Goal: Task Accomplishment & Management: Complete application form

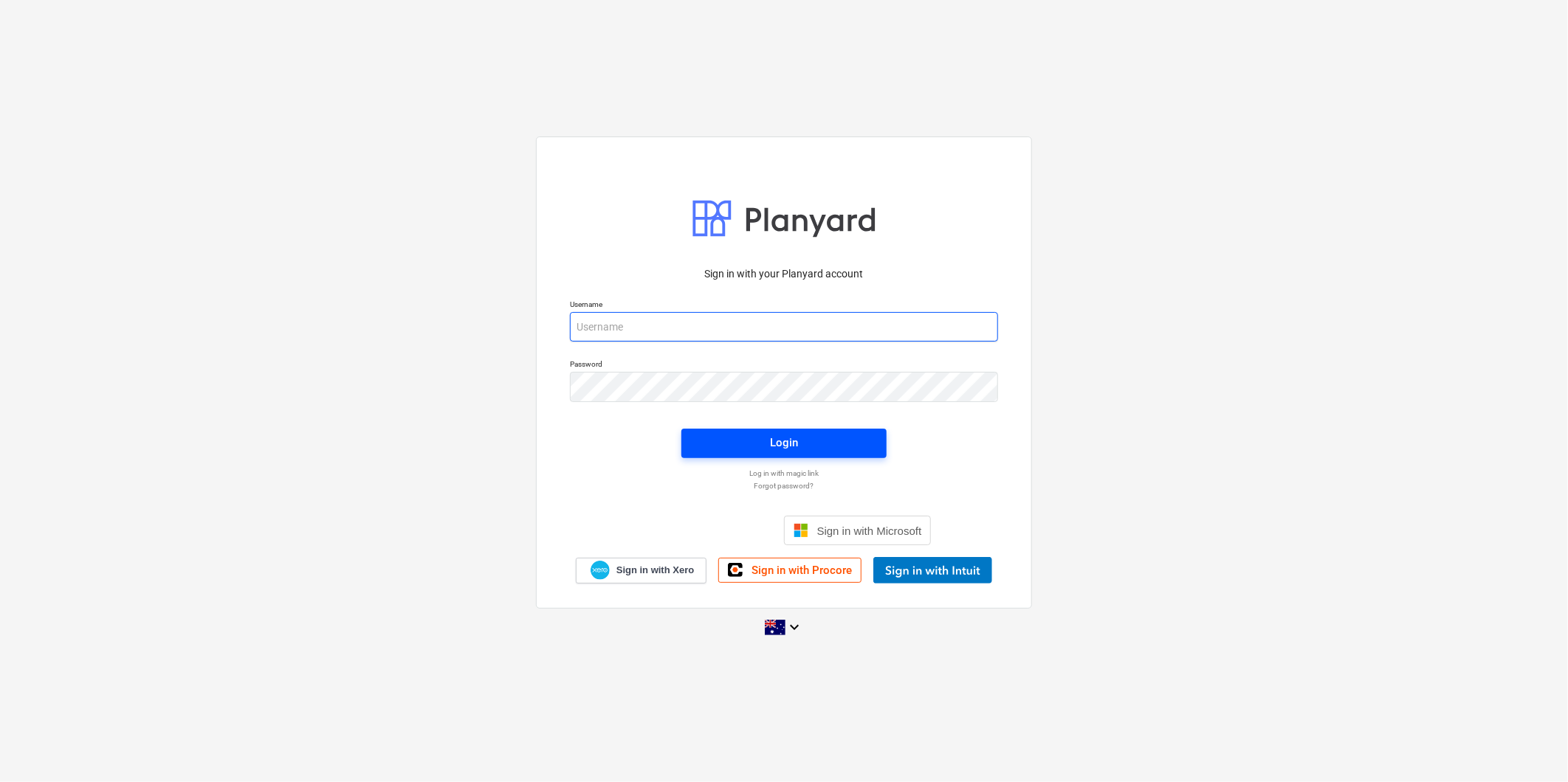
type input "[PERSON_NAME][EMAIL_ADDRESS][DOMAIN_NAME]"
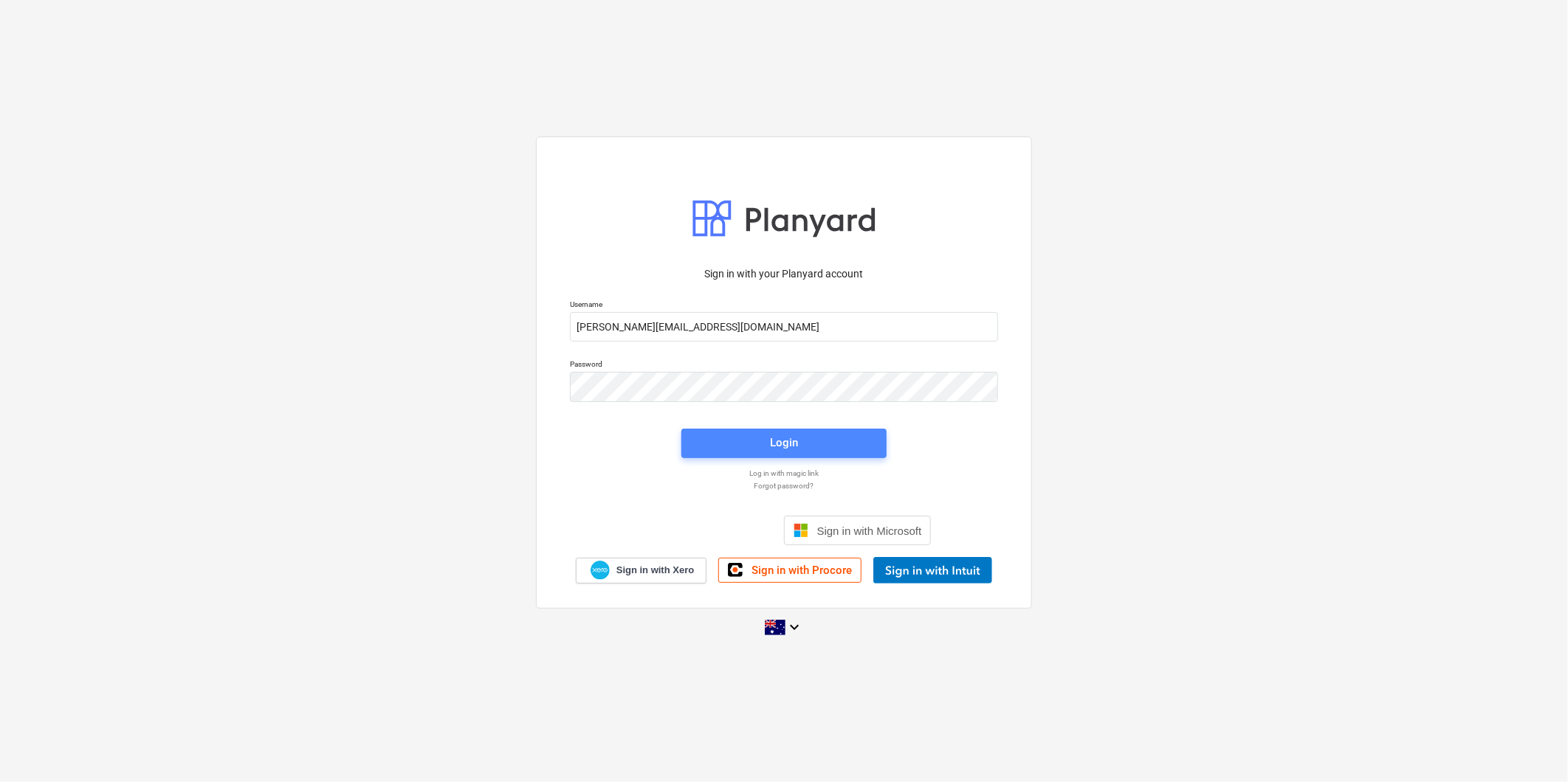
click at [751, 436] on span "Login" at bounding box center [783, 442] width 170 height 19
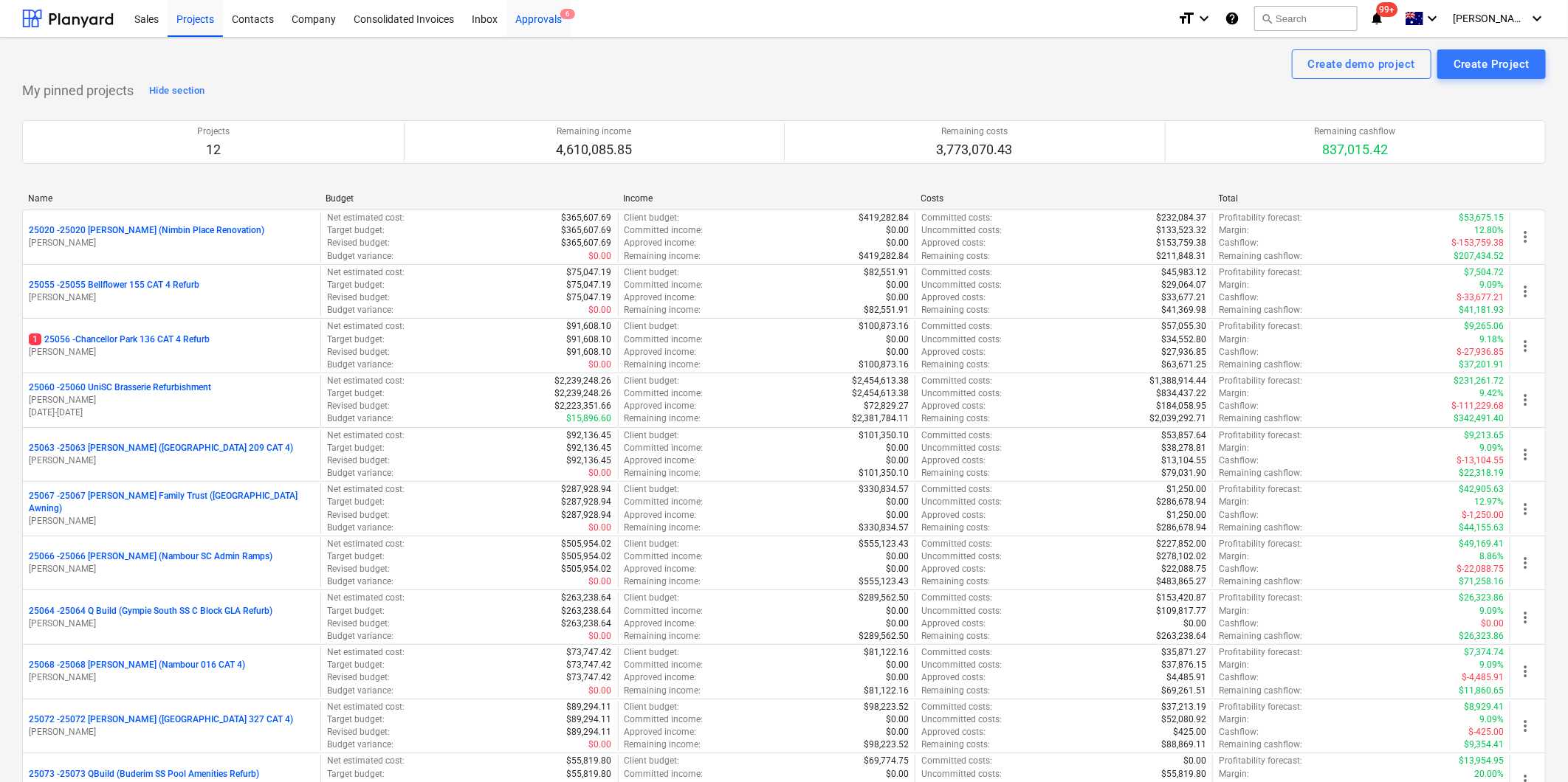
click at [554, 20] on div "Approvals 6" at bounding box center [538, 18] width 65 height 37
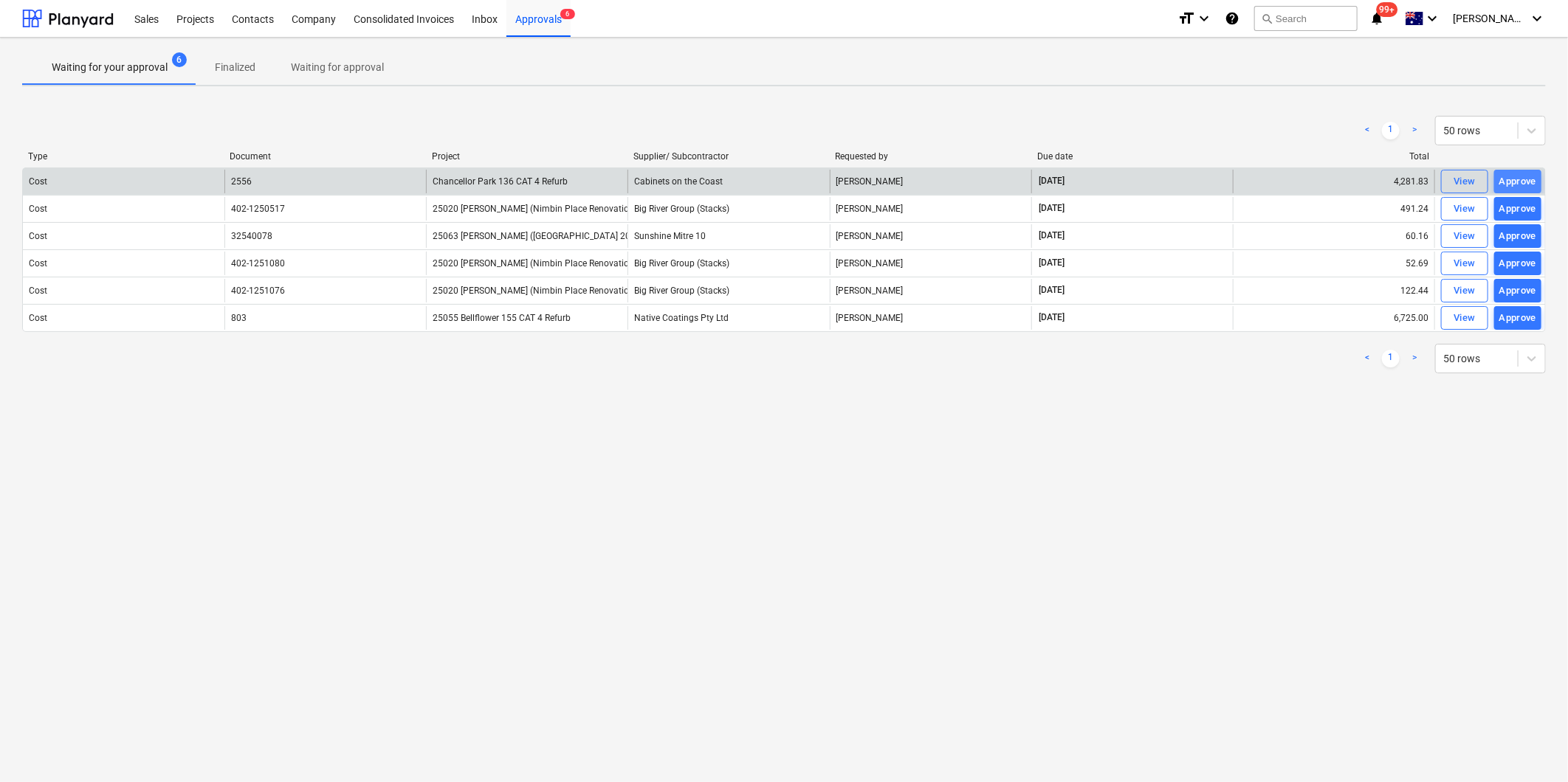
click at [1532, 180] on div "Approve" at bounding box center [1518, 181] width 37 height 17
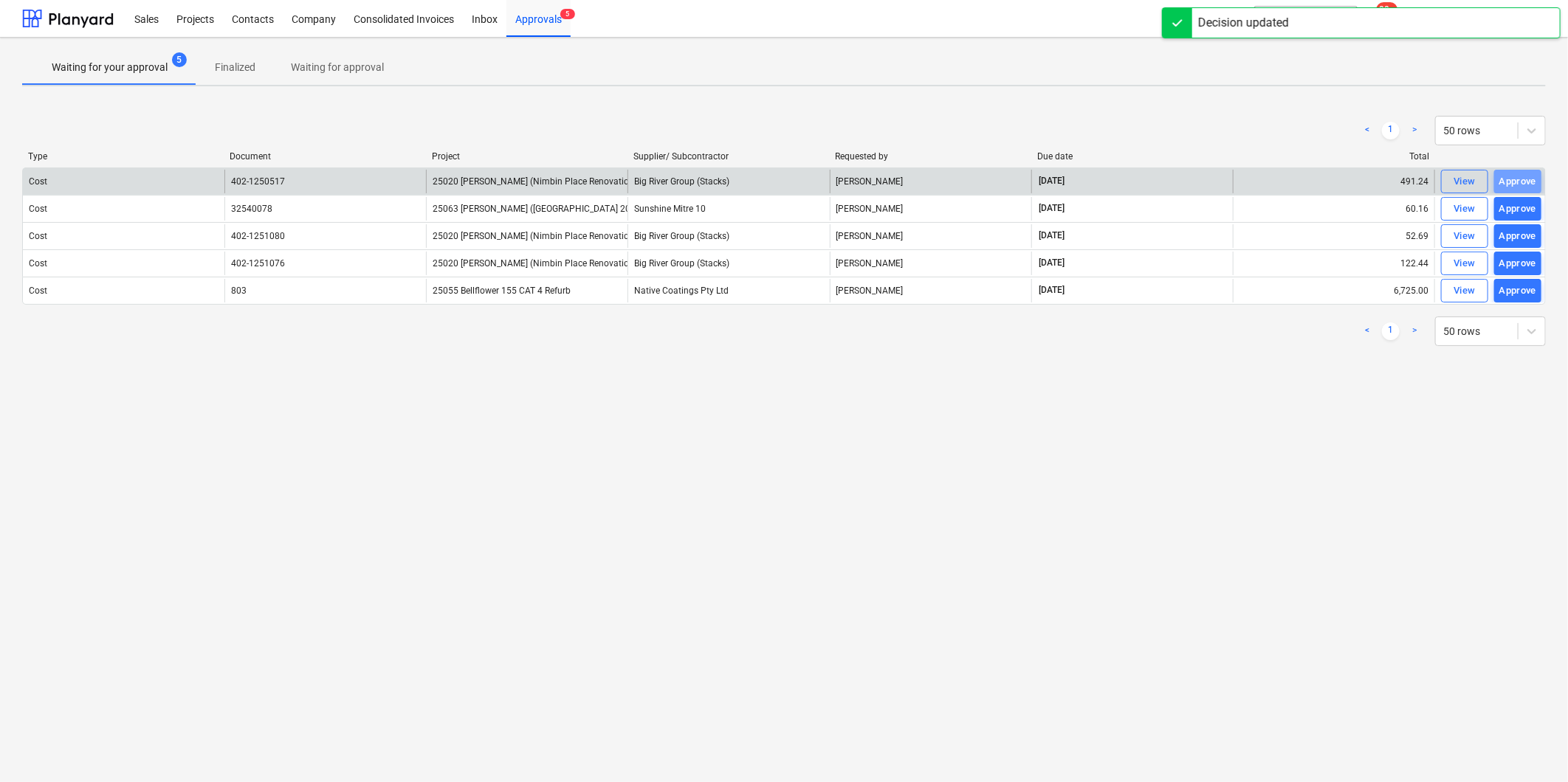
click at [1531, 180] on div "Approve" at bounding box center [1518, 181] width 37 height 17
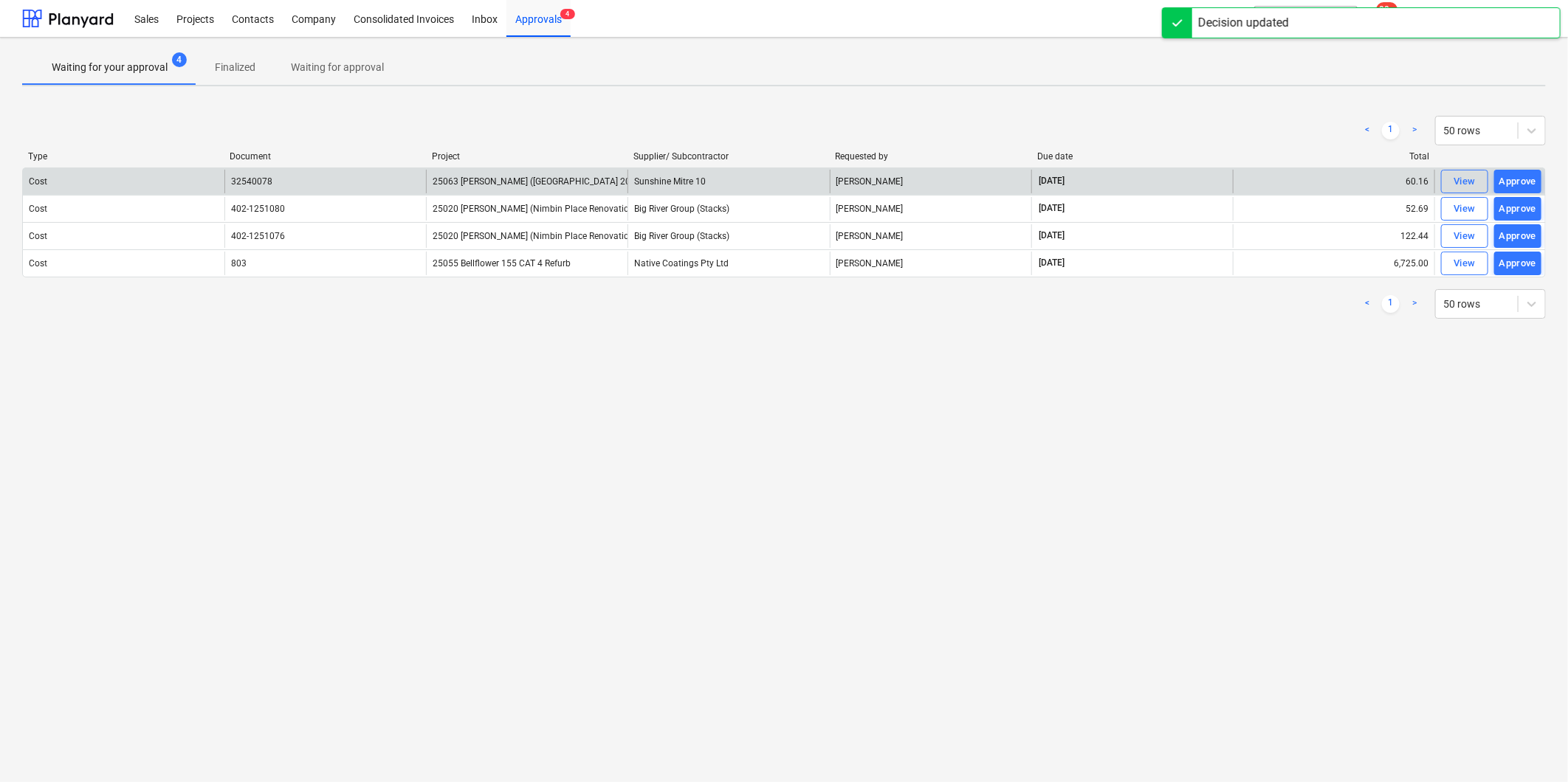
click at [1531, 180] on div "Approve" at bounding box center [1518, 181] width 37 height 17
click at [1531, 180] on div "Approve" at bounding box center [1518, 187] width 37 height 17
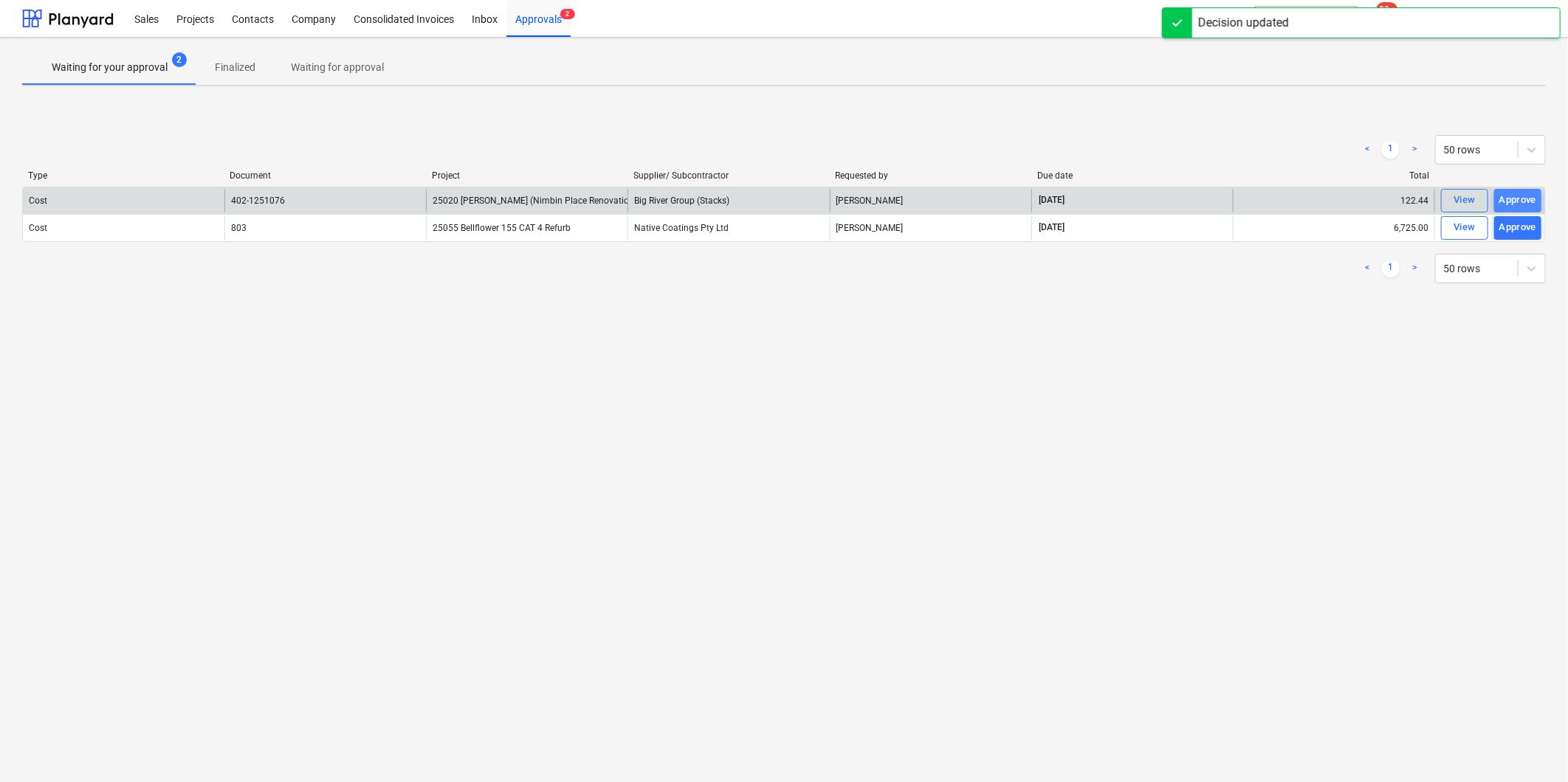
click at [1519, 195] on div "Approve" at bounding box center [1518, 200] width 37 height 17
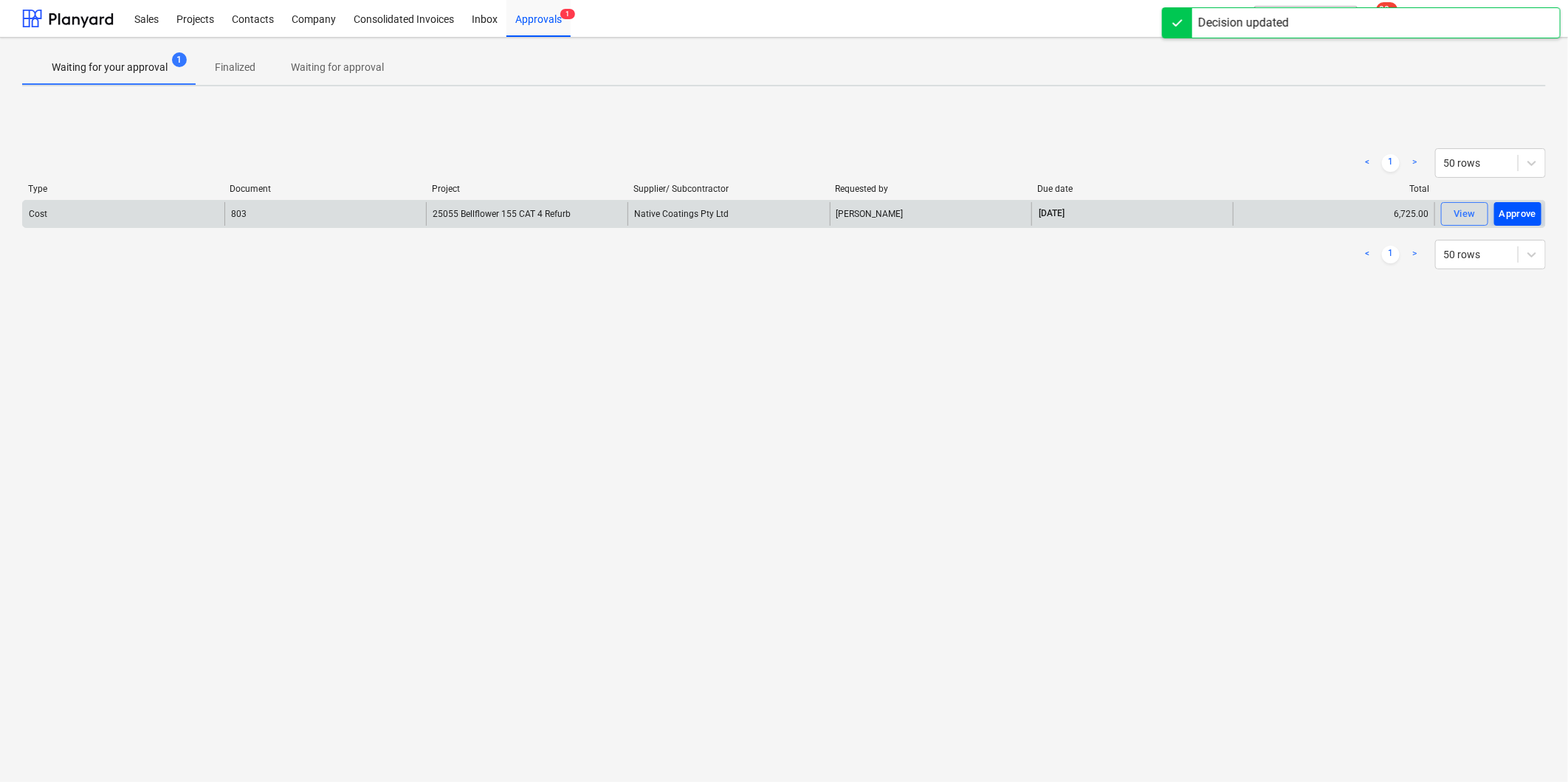
click at [1519, 210] on div "Approve" at bounding box center [1518, 214] width 37 height 17
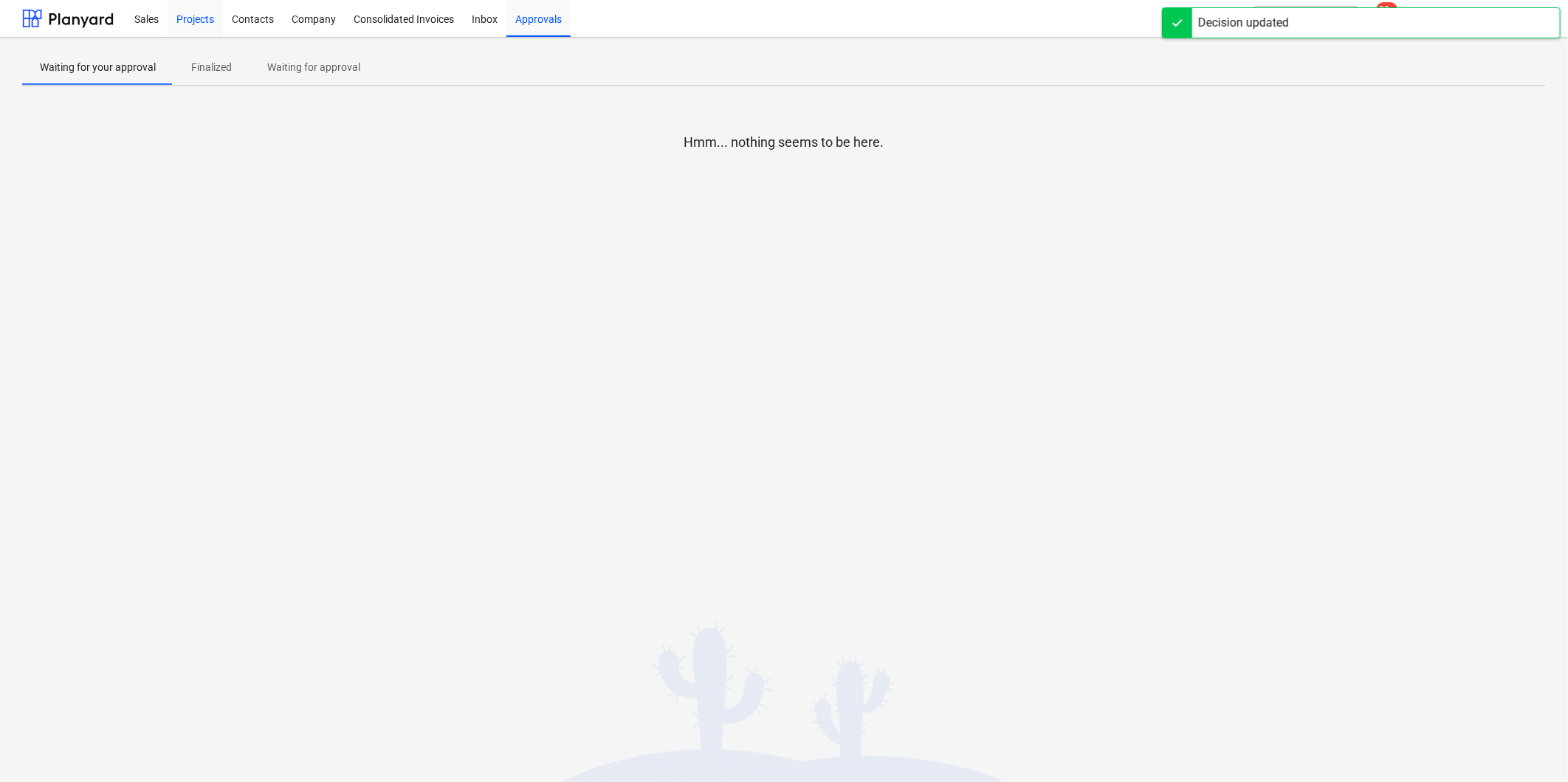
click at [193, 24] on div "Projects" at bounding box center [195, 18] width 55 height 37
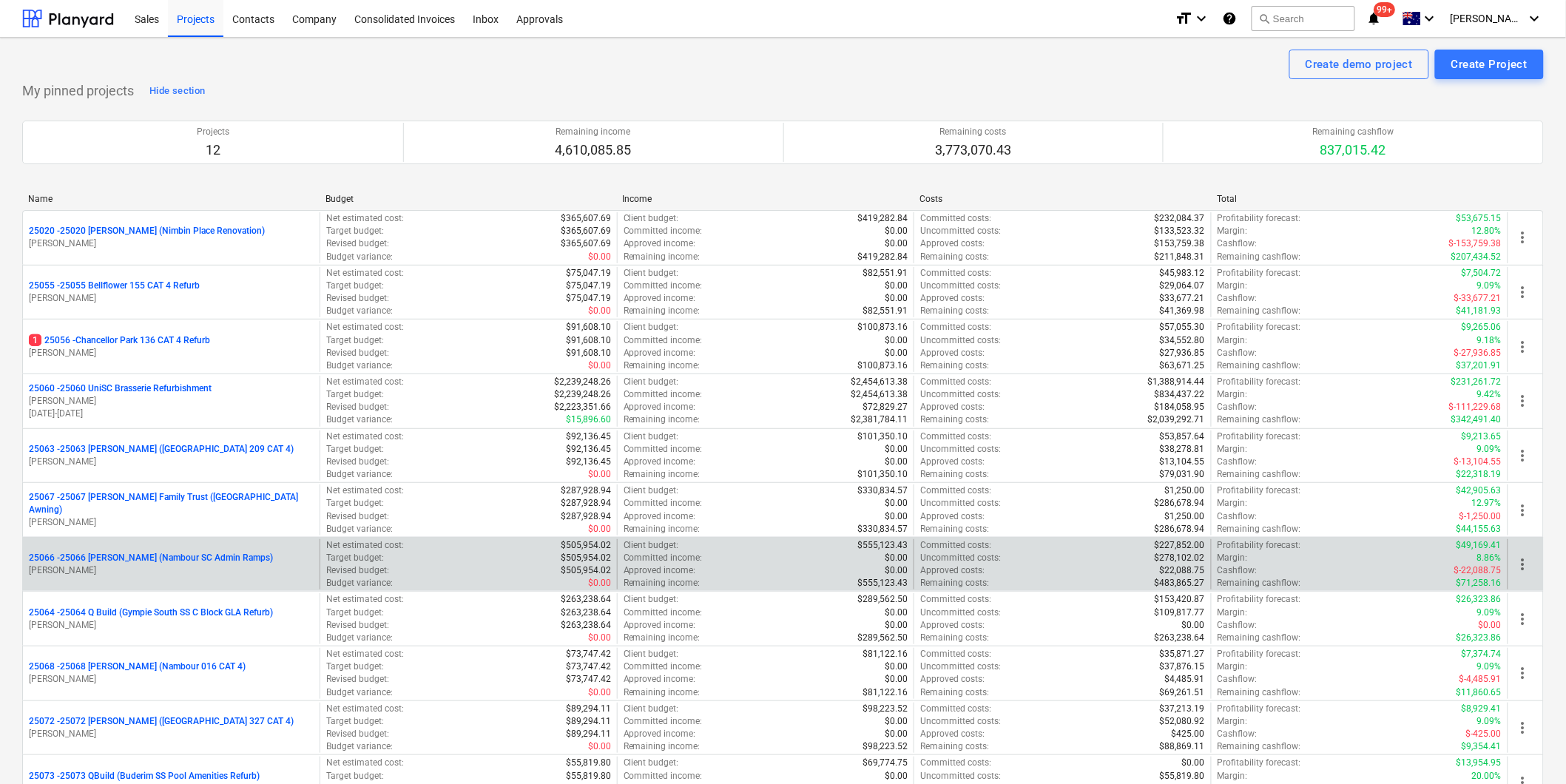
click at [165, 574] on p "[PERSON_NAME]" at bounding box center [171, 571] width 285 height 13
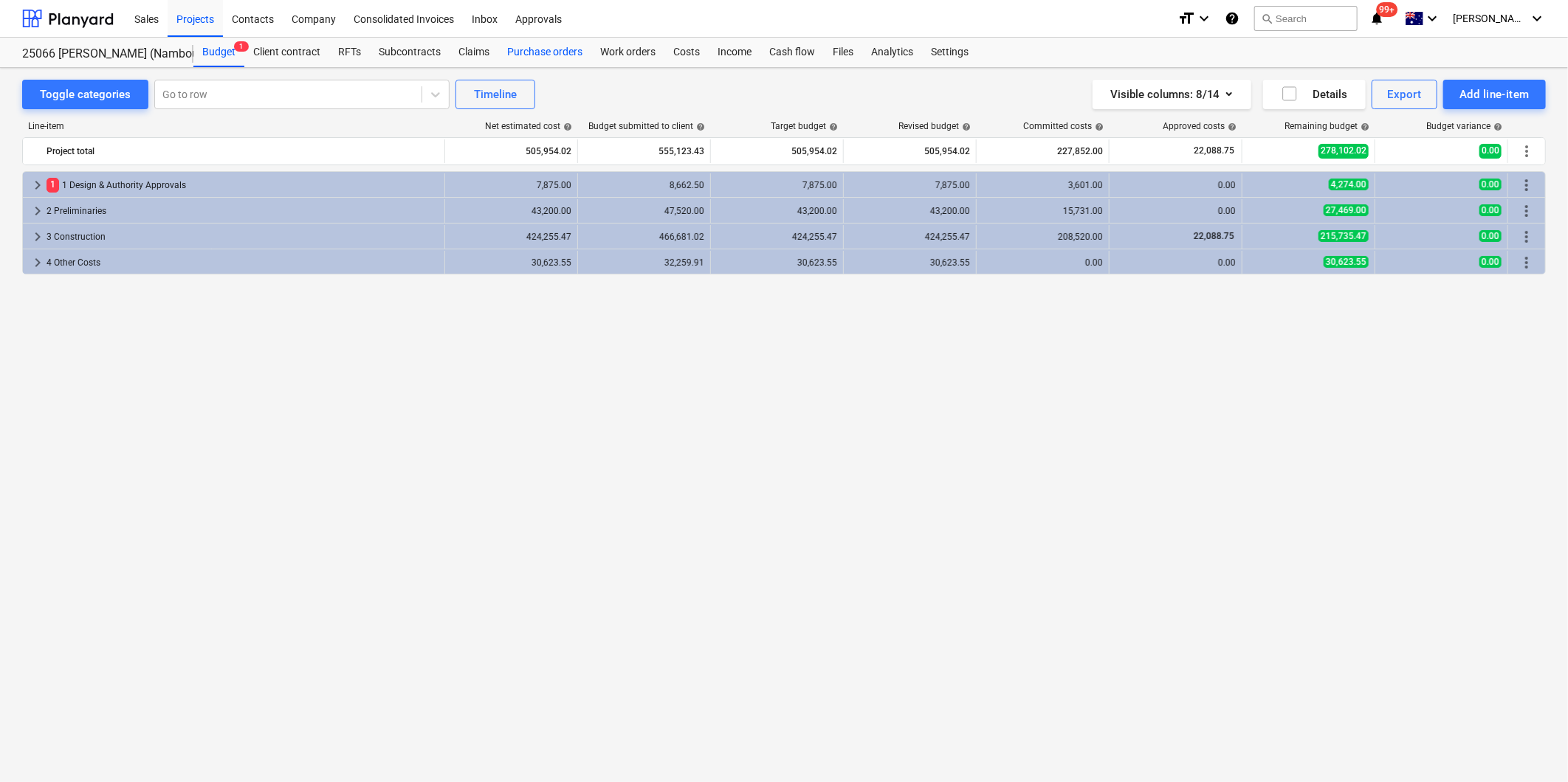
click at [515, 53] on div "Purchase orders" at bounding box center [545, 52] width 93 height 29
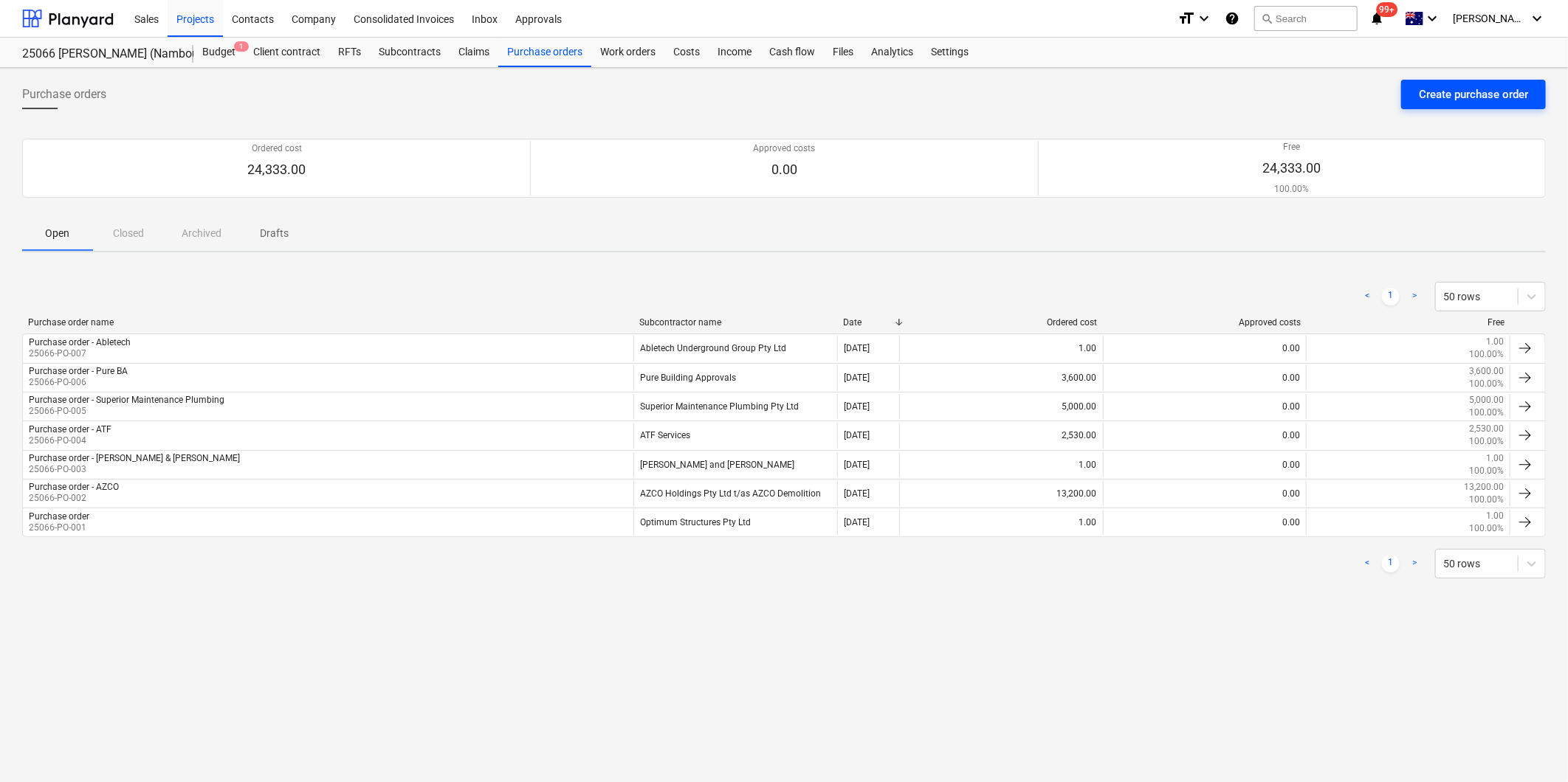
click at [1500, 100] on div "Create purchase order" at bounding box center [1473, 94] width 109 height 19
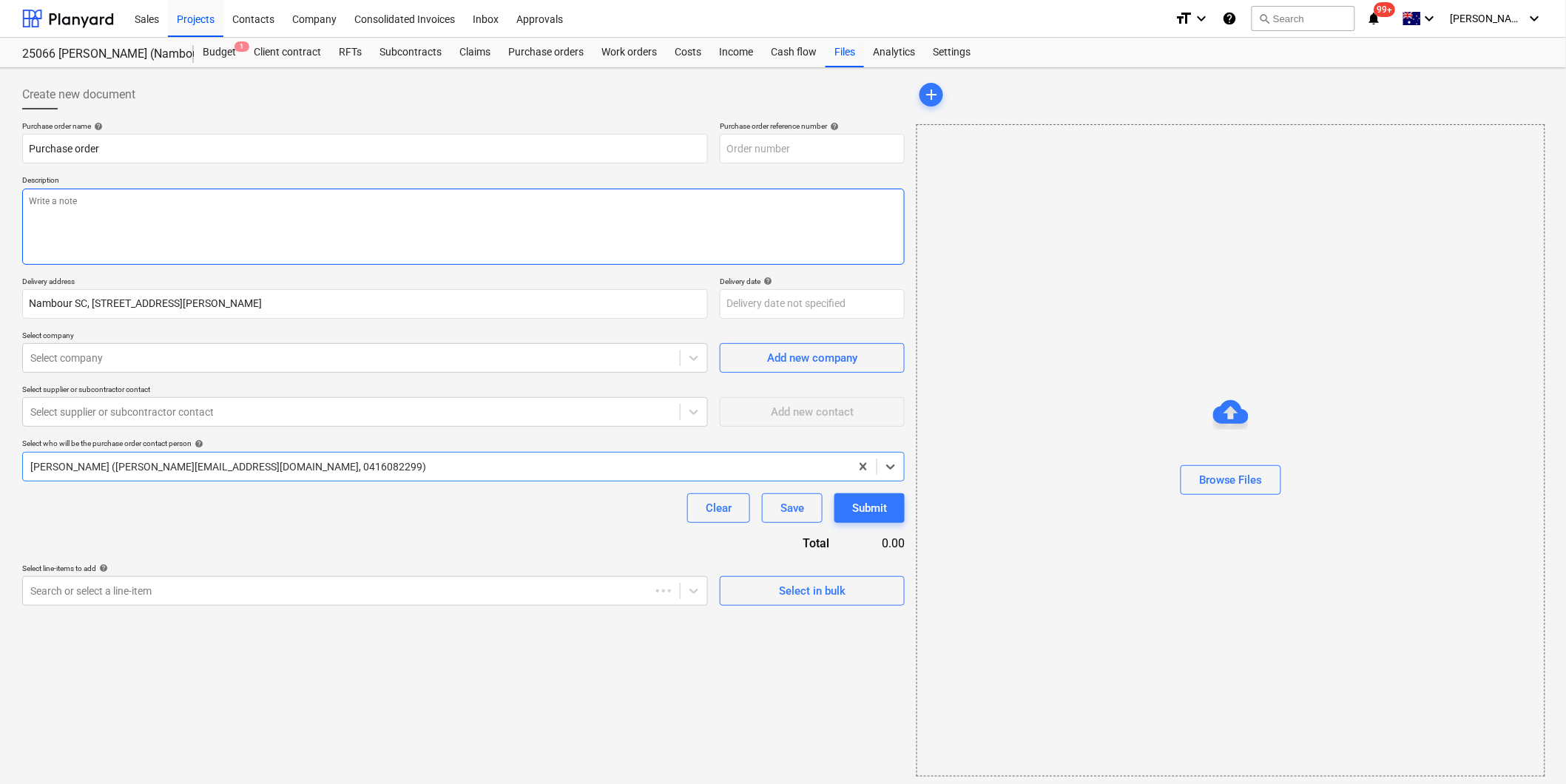
type textarea "x"
type input "25066-PO-009"
click at [185, 155] on input "Purchase order" at bounding box center [365, 149] width 686 height 30
type textarea "x"
type input "Purchase order"
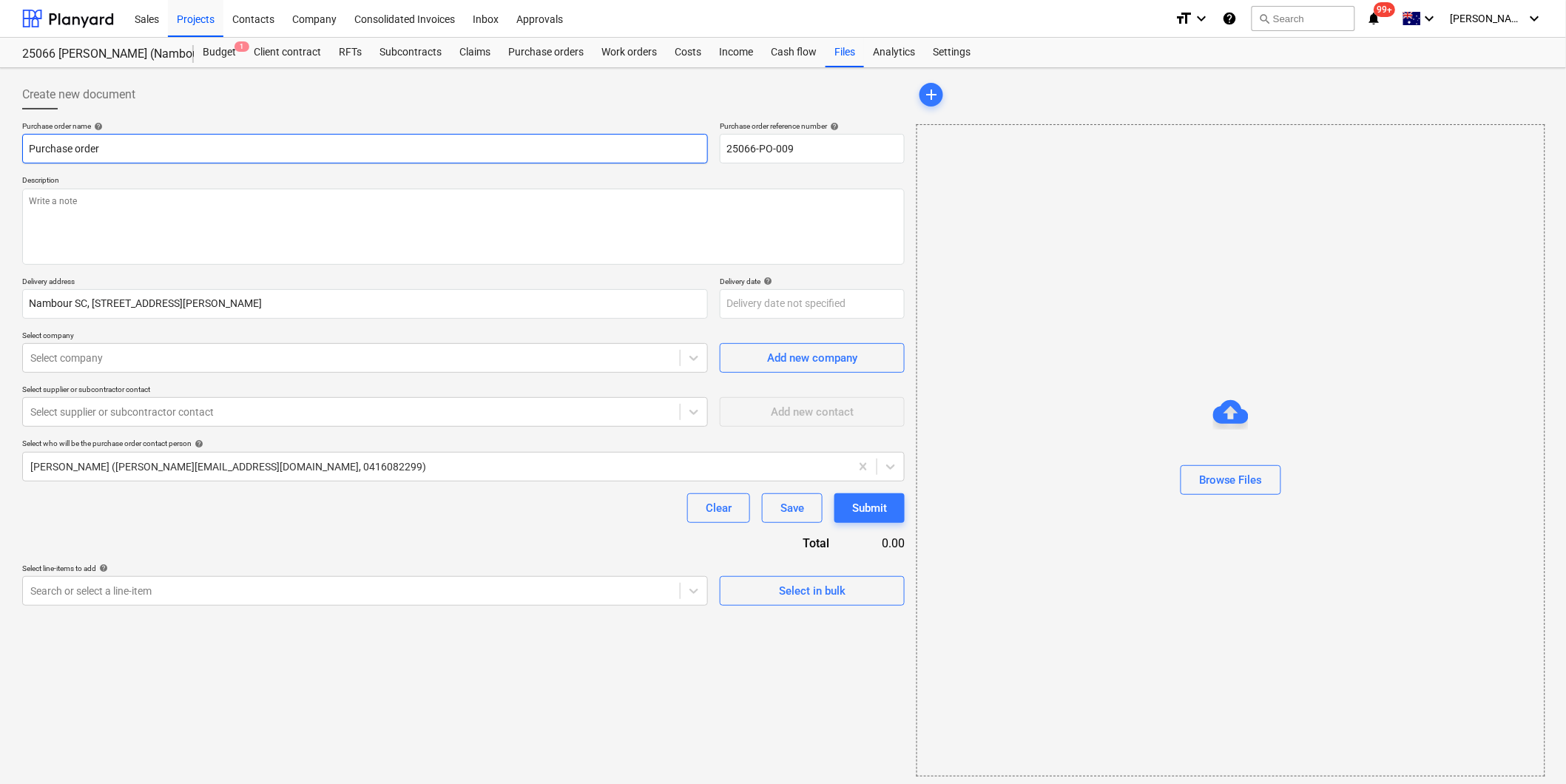
type textarea "x"
type input "Purchase order -"
type textarea "x"
type input "Purchase order - C"
type textarea "x"
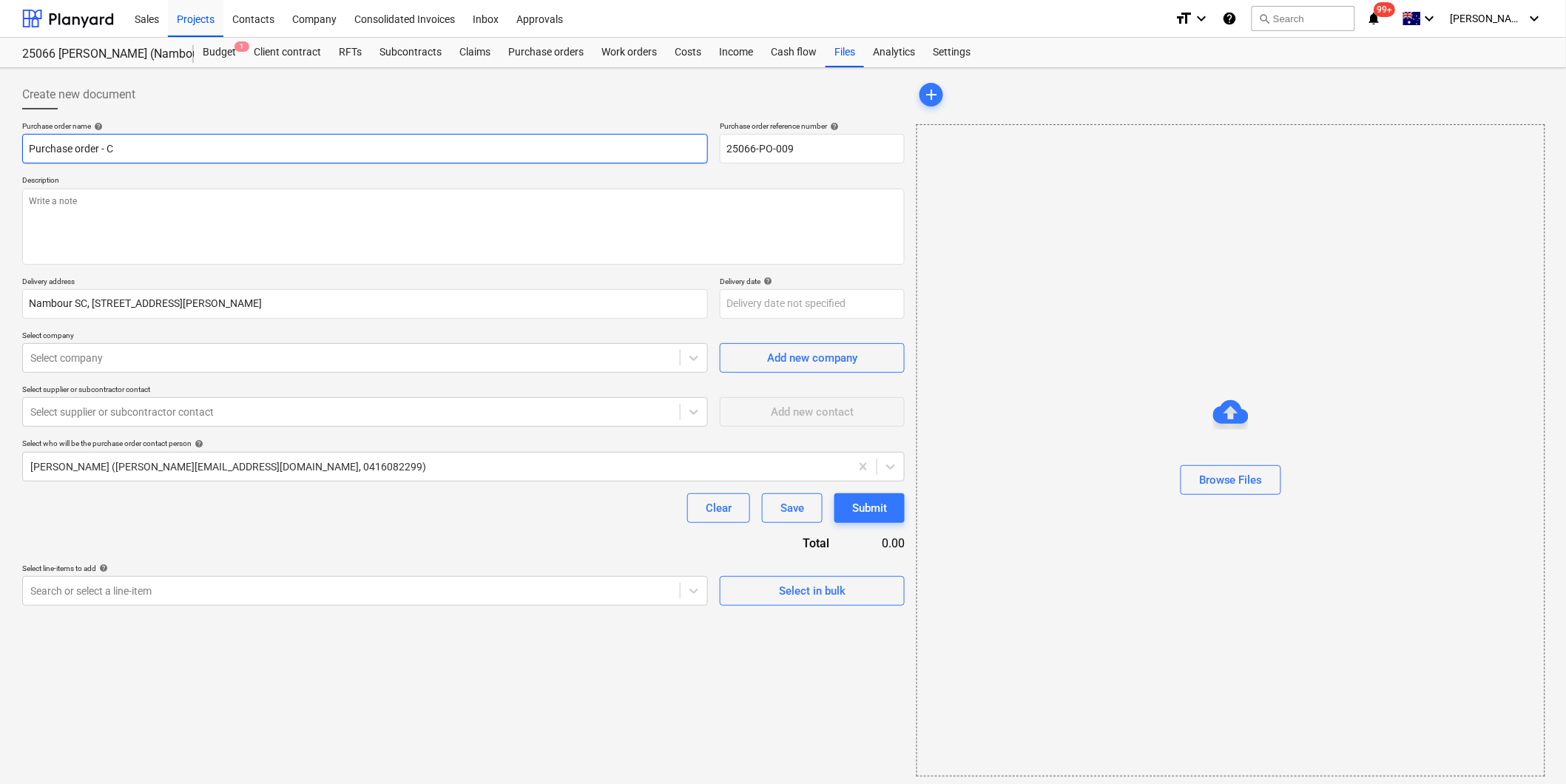
type input "Purchase order - Co"
type textarea "x"
type input "Purchase order - Cop"
type textarea "x"
type input "Purchase order - Coppe"
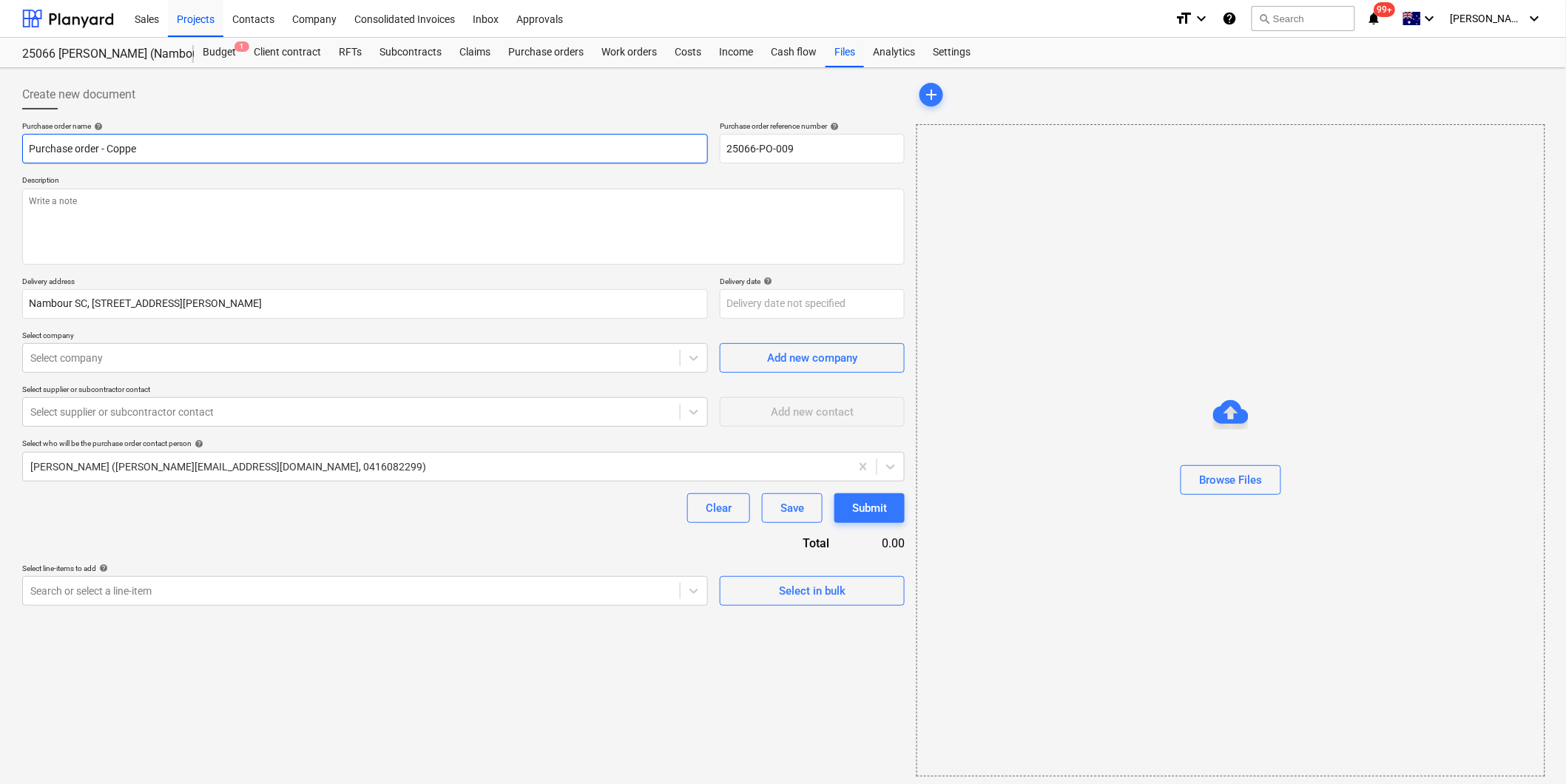
type textarea "x"
type input "Purchase order - Copper"
type textarea "x"
type input "Purchase order - Copper"
type textarea "x"
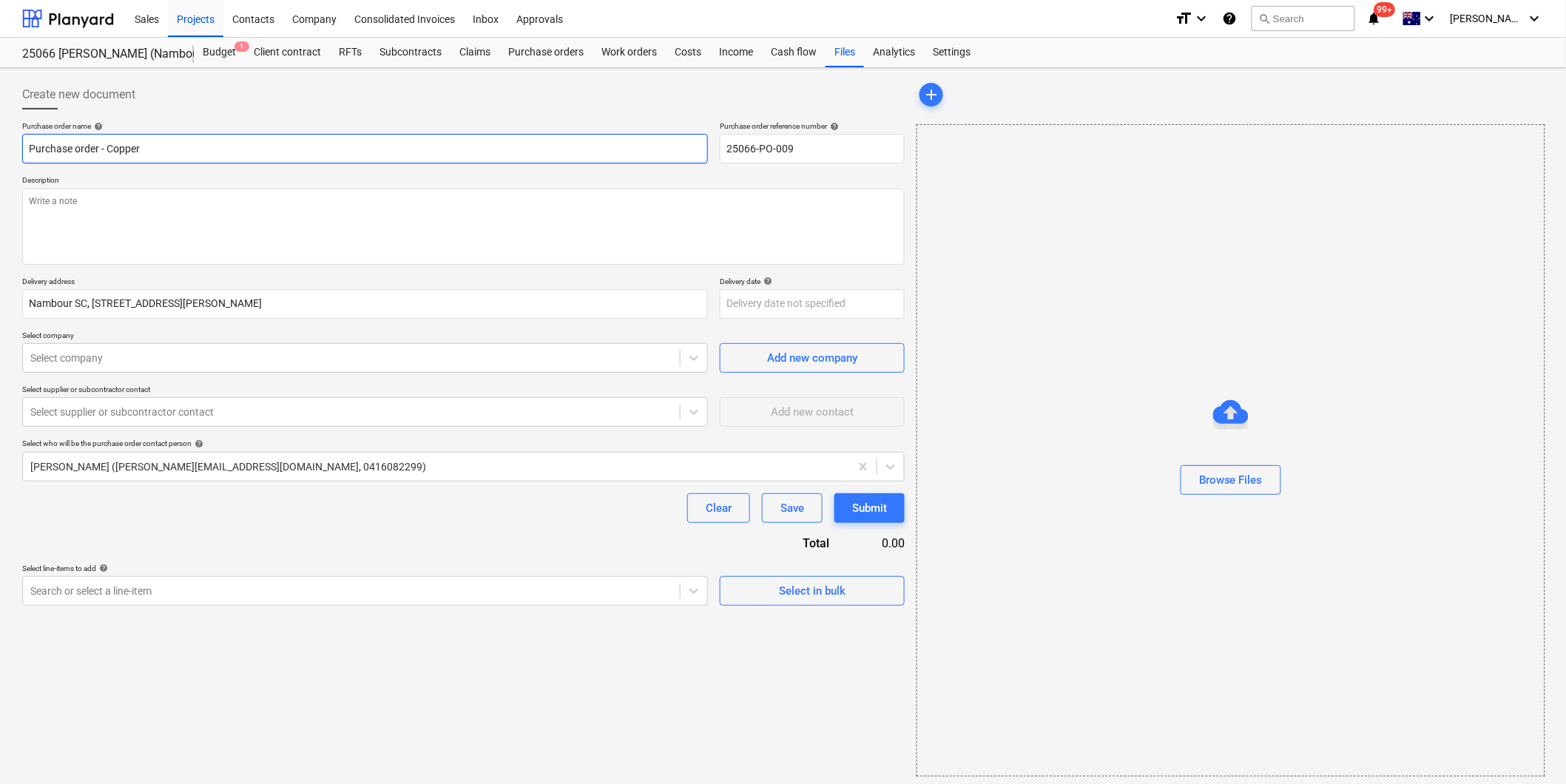
type input "Purchase order - Copper C"
type textarea "x"
type input "Purchase order - Copper Co"
type textarea "x"
type input "Purchase order - Copper Con"
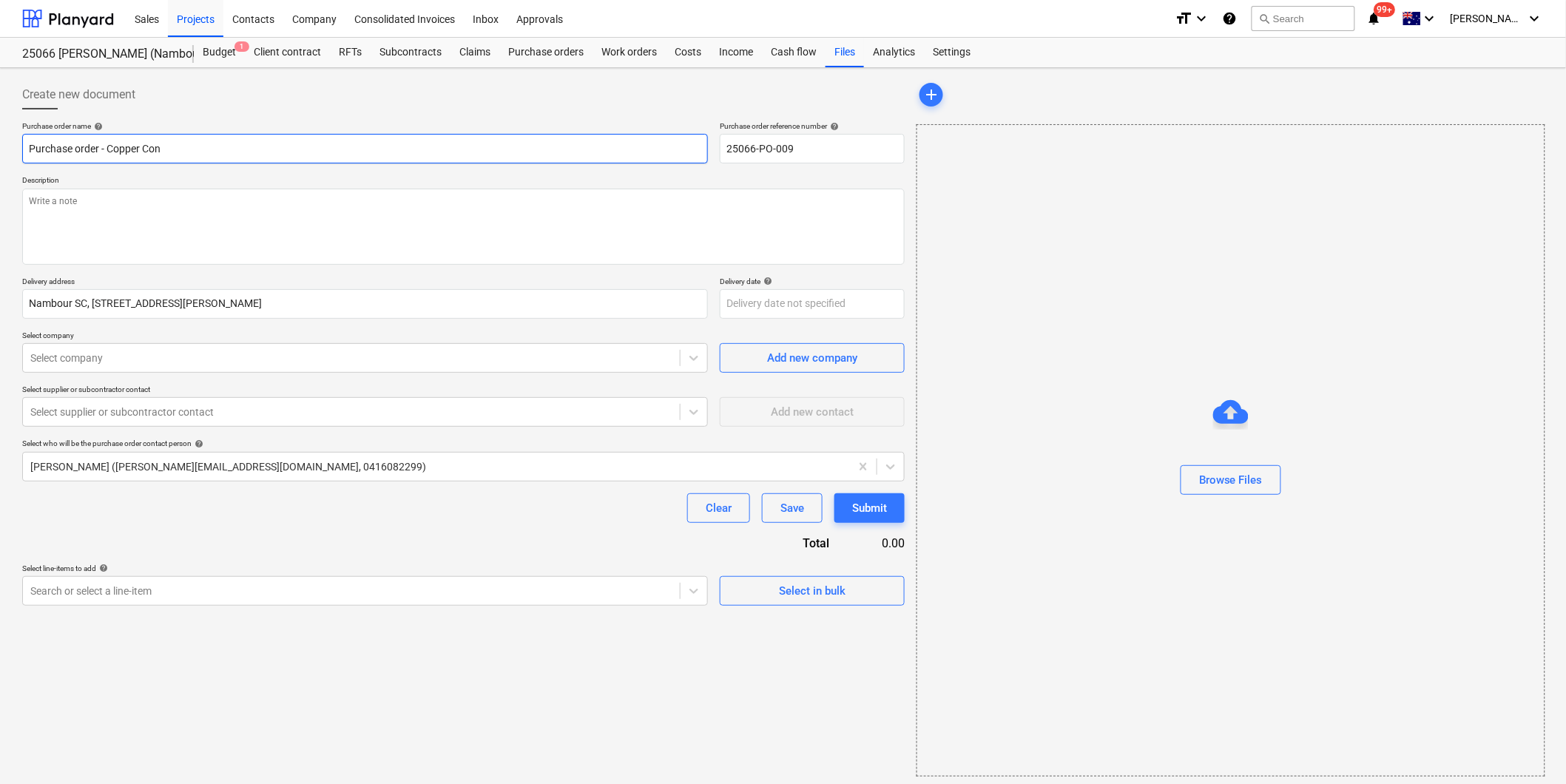
type textarea "x"
type input "Purchase order - Copper Conn"
type textarea "x"
type input "Purchase order - Copper Conne"
type textarea "x"
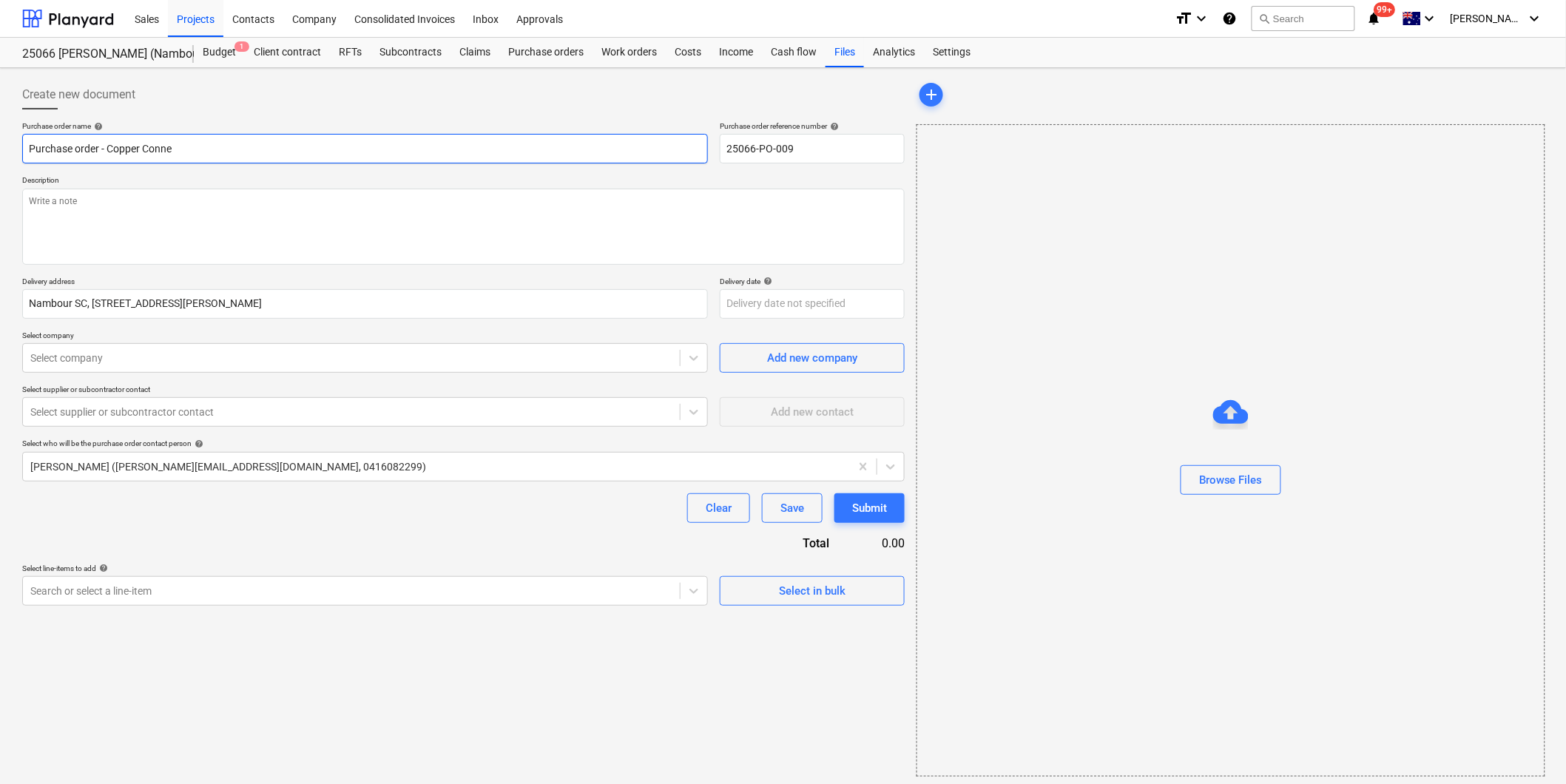
type input "Purchase order - Copper Connec"
type textarea "x"
type input "Purchase order - Copper Connect"
type textarea "x"
type input "Purchase order - Copper Connecti"
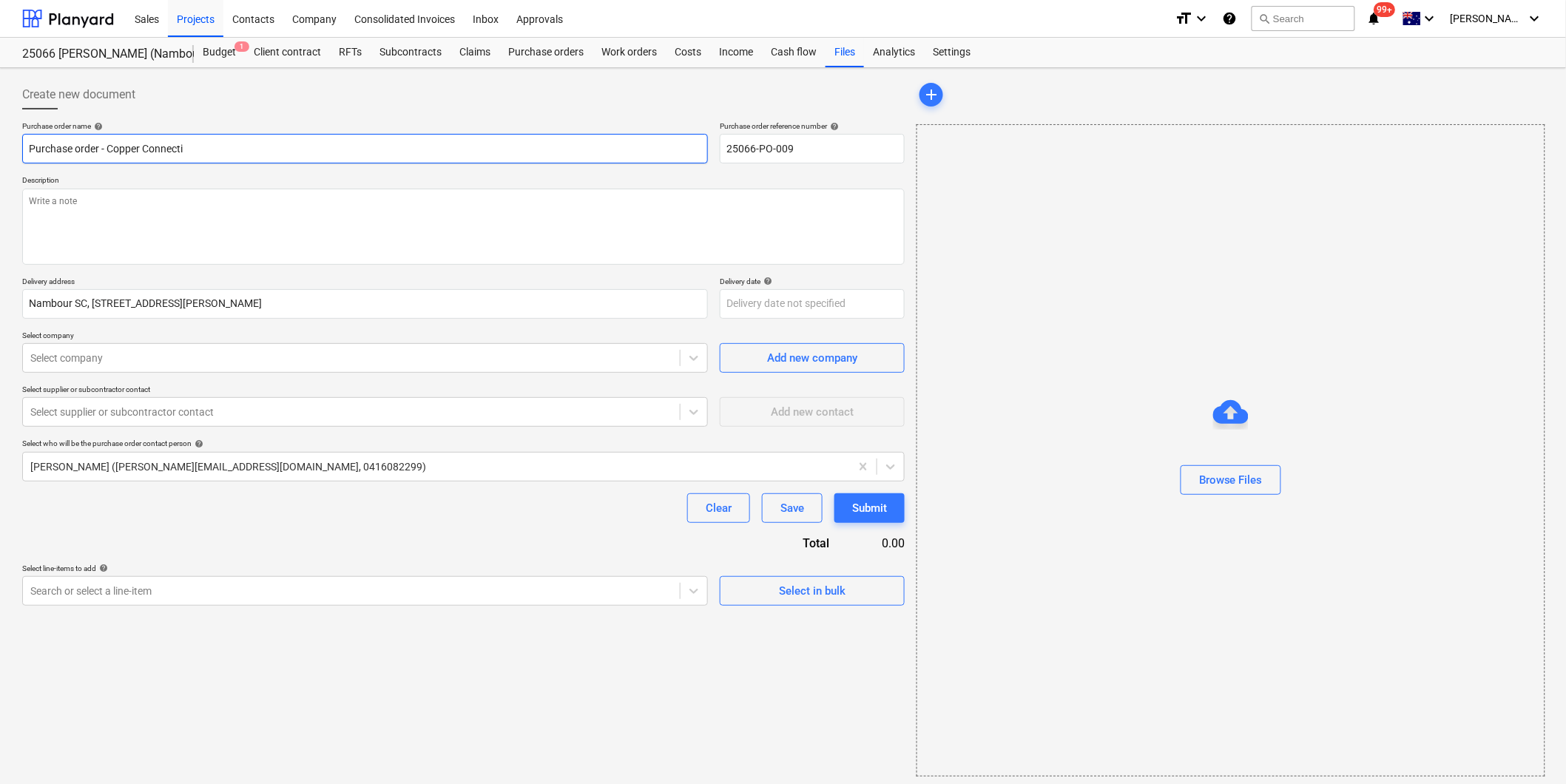
type textarea "x"
type input "Purchase order - Copper Connectio"
type textarea "x"
type input "Purchase order - Copper Connection"
type textarea "x"
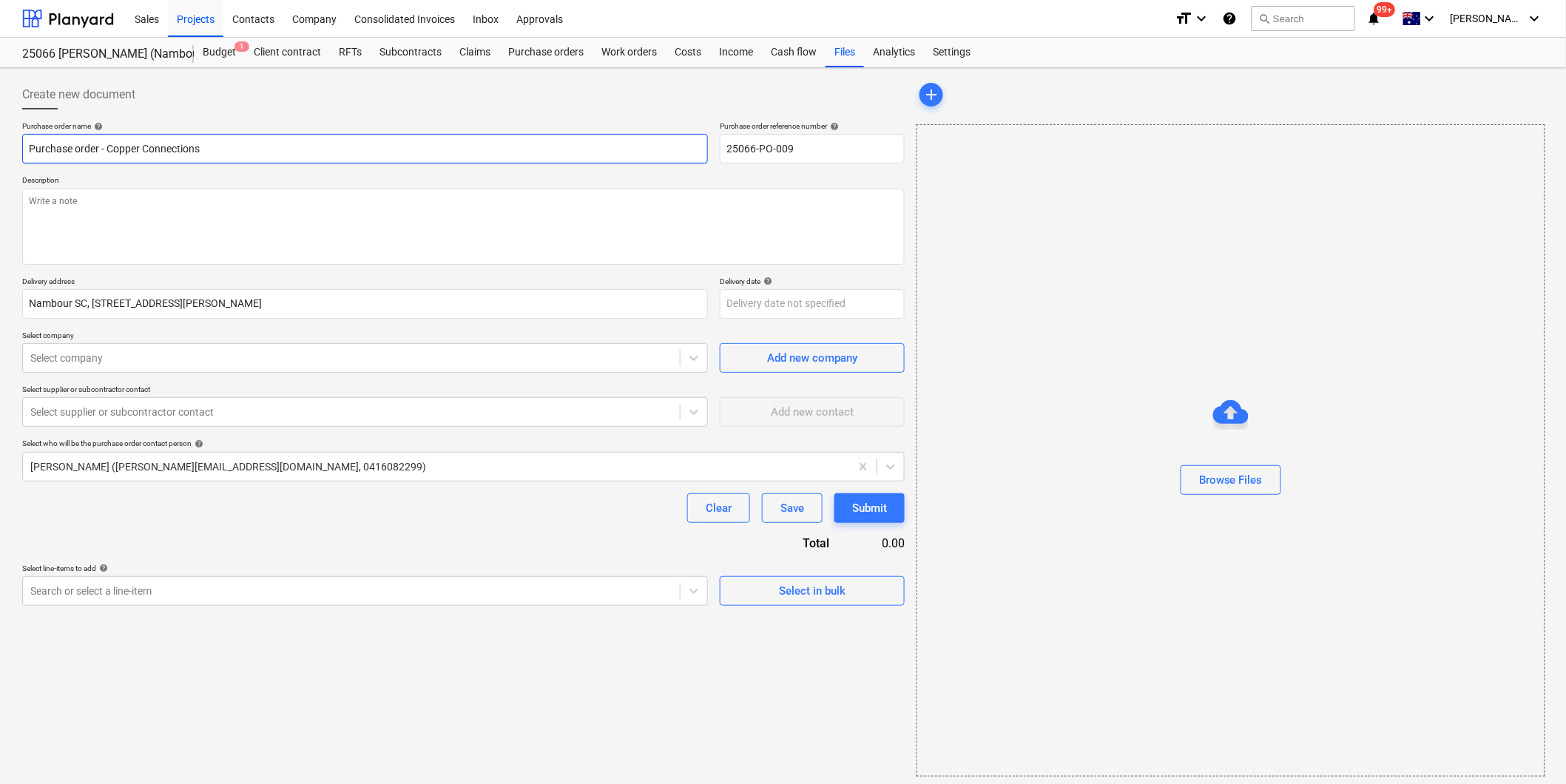
type input "Purchase order - Copper Connections"
click at [149, 372] on div "Select company" at bounding box center [365, 357] width 686 height 30
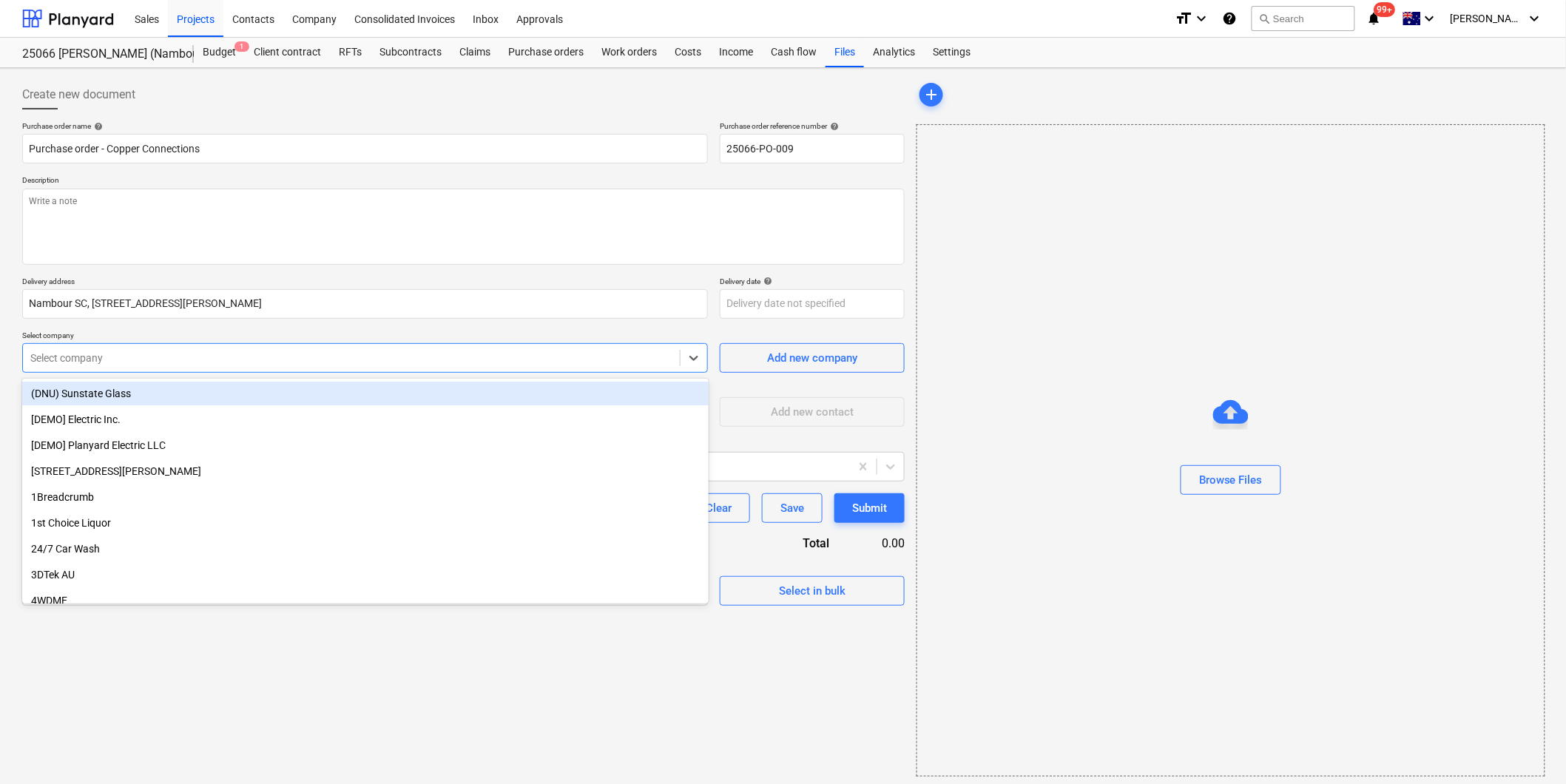
type textarea "x"
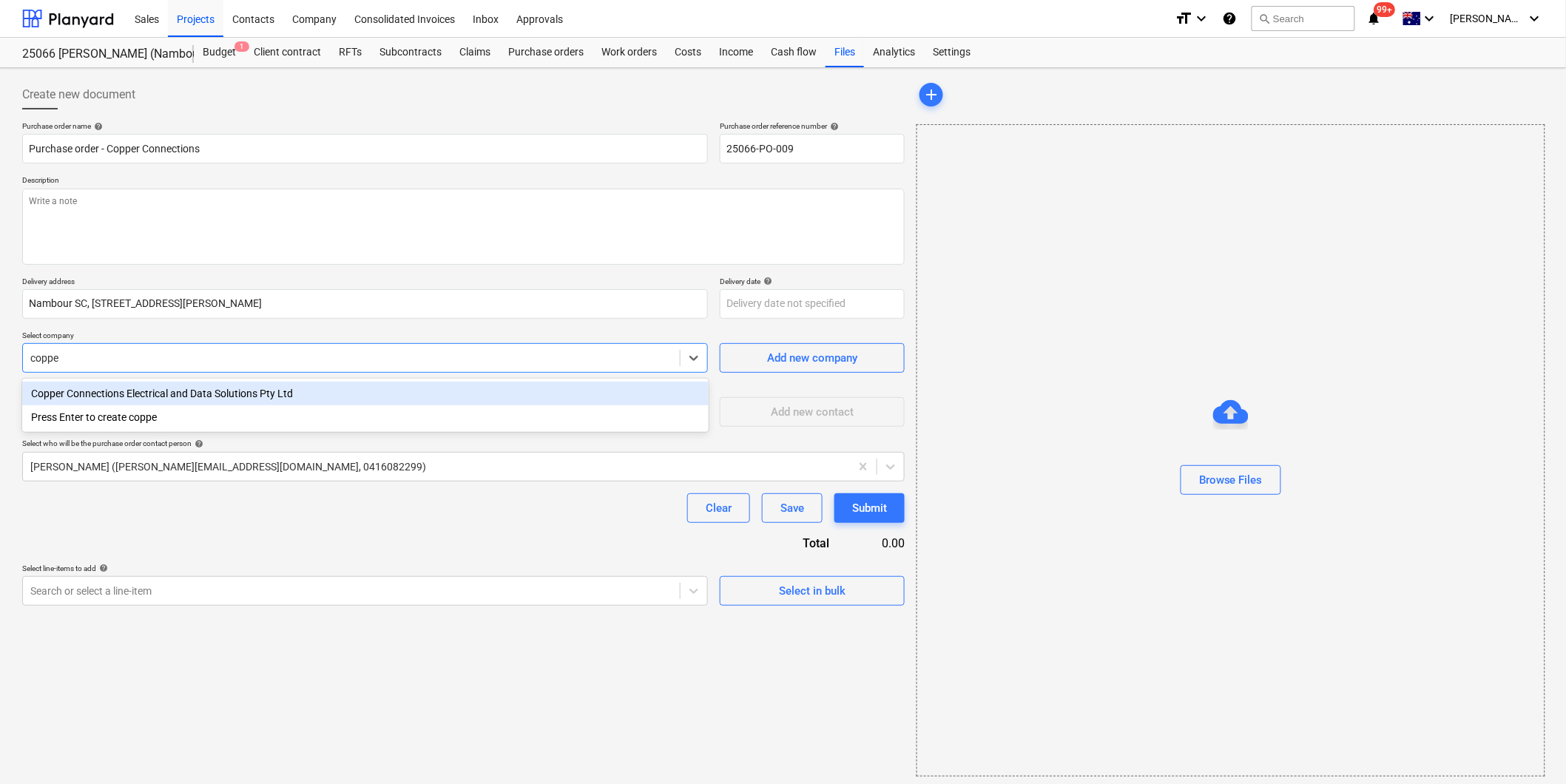
type input "copper"
click at [181, 394] on div "Copper Connections Electrical and Data Solutions Pty Ltd" at bounding box center [365, 394] width 687 height 24
type textarea "x"
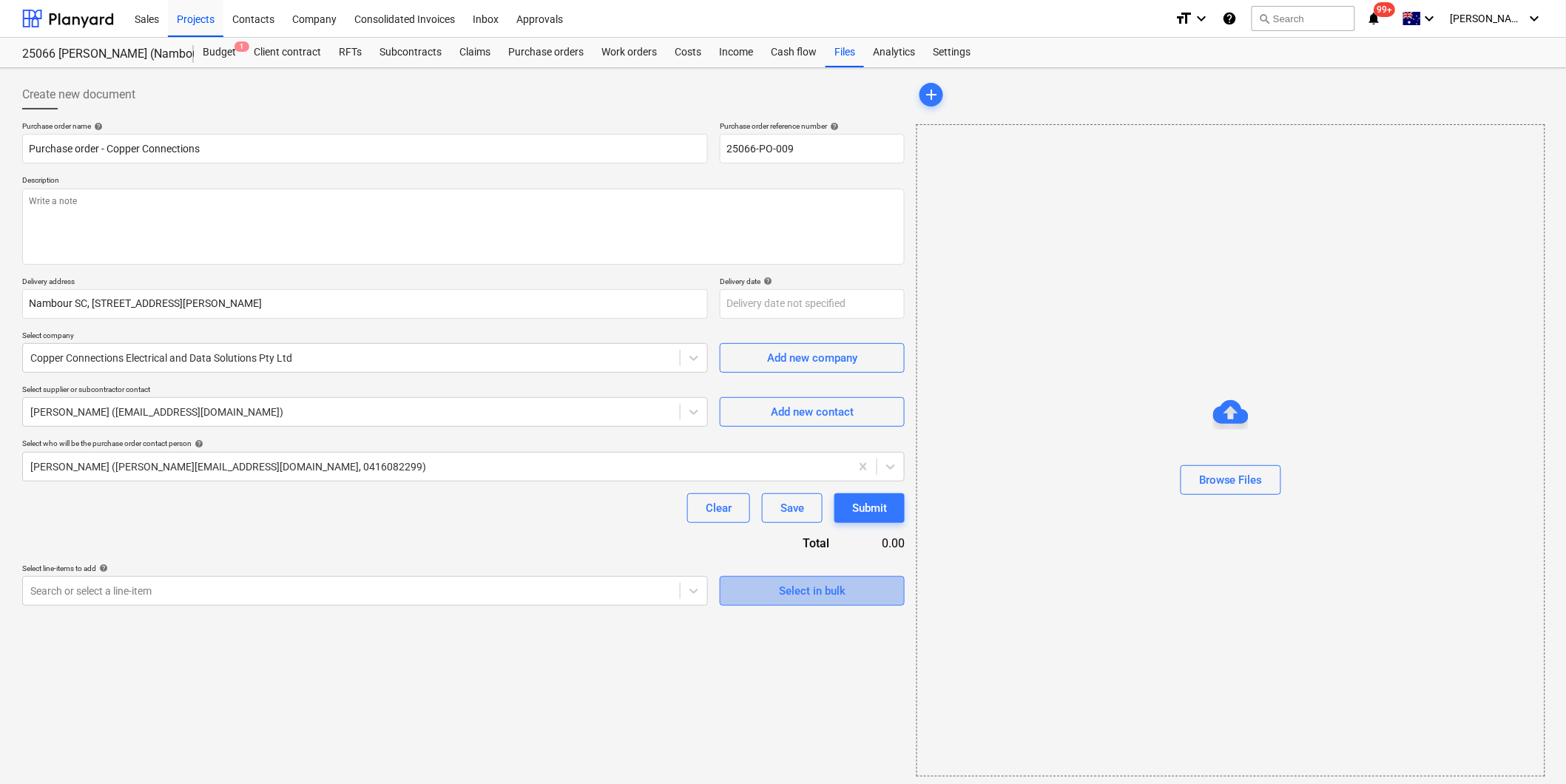
click at [802, 597] on div "Select in bulk" at bounding box center [811, 591] width 66 height 19
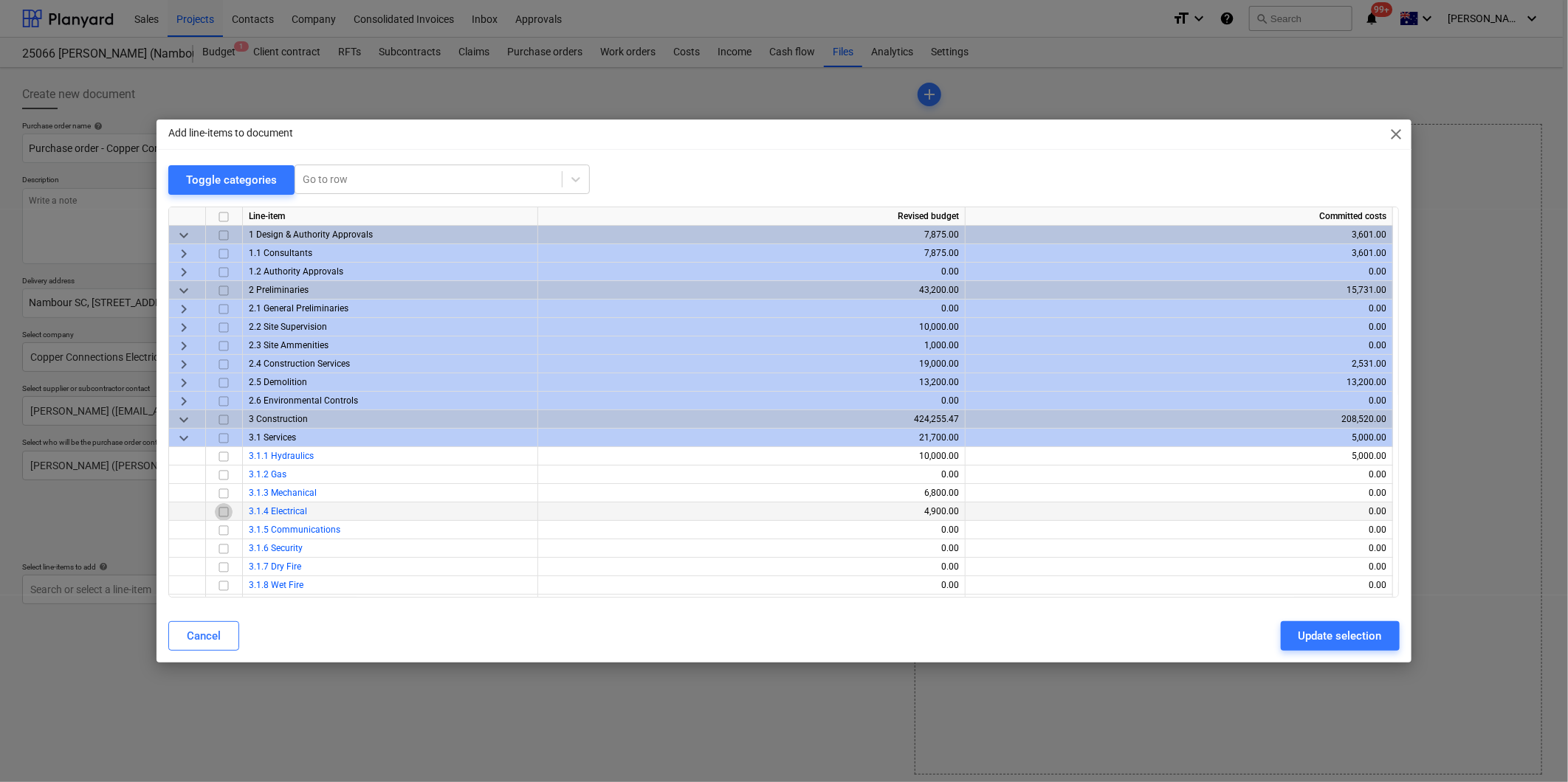
click at [223, 512] on input "checkbox" at bounding box center [223, 512] width 18 height 18
click at [1303, 630] on div "Update selection" at bounding box center [1340, 636] width 84 height 19
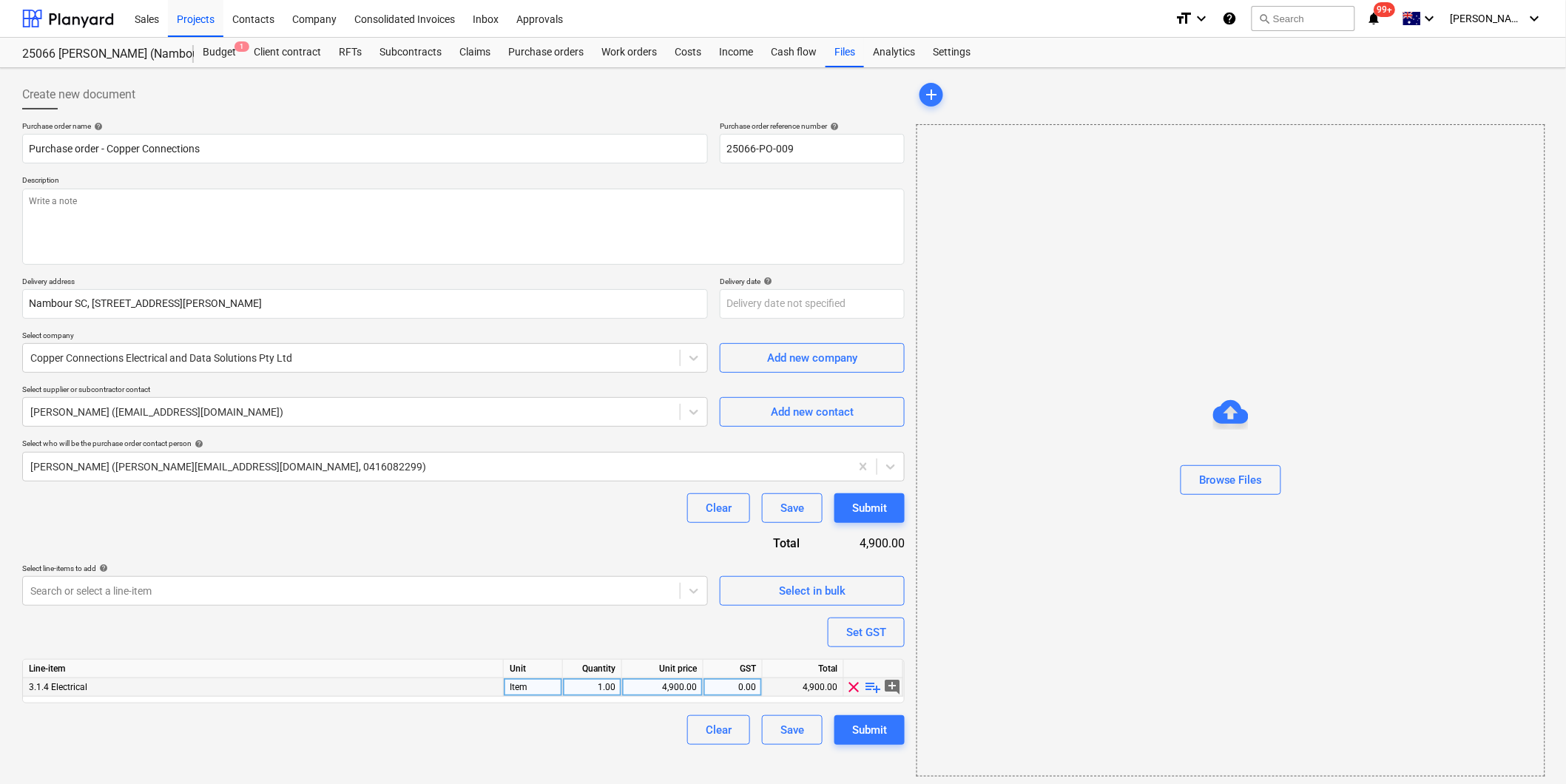
type textarea "x"
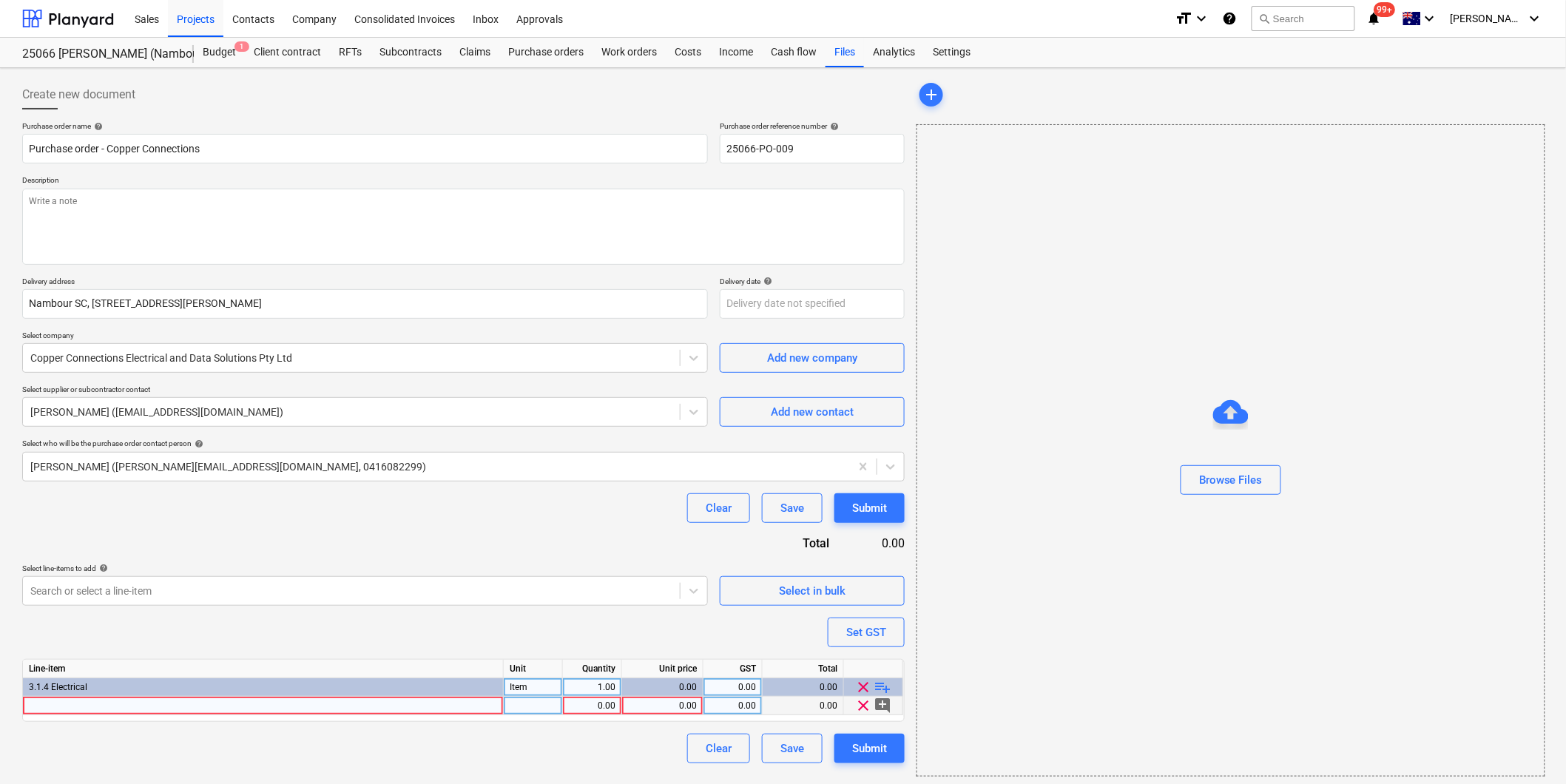
click at [220, 703] on div at bounding box center [264, 706] width 481 height 18
type input "Security lights to underside of ramp roof"
type textarea "x"
click at [604, 710] on div "0.00" at bounding box center [592, 706] width 46 height 18
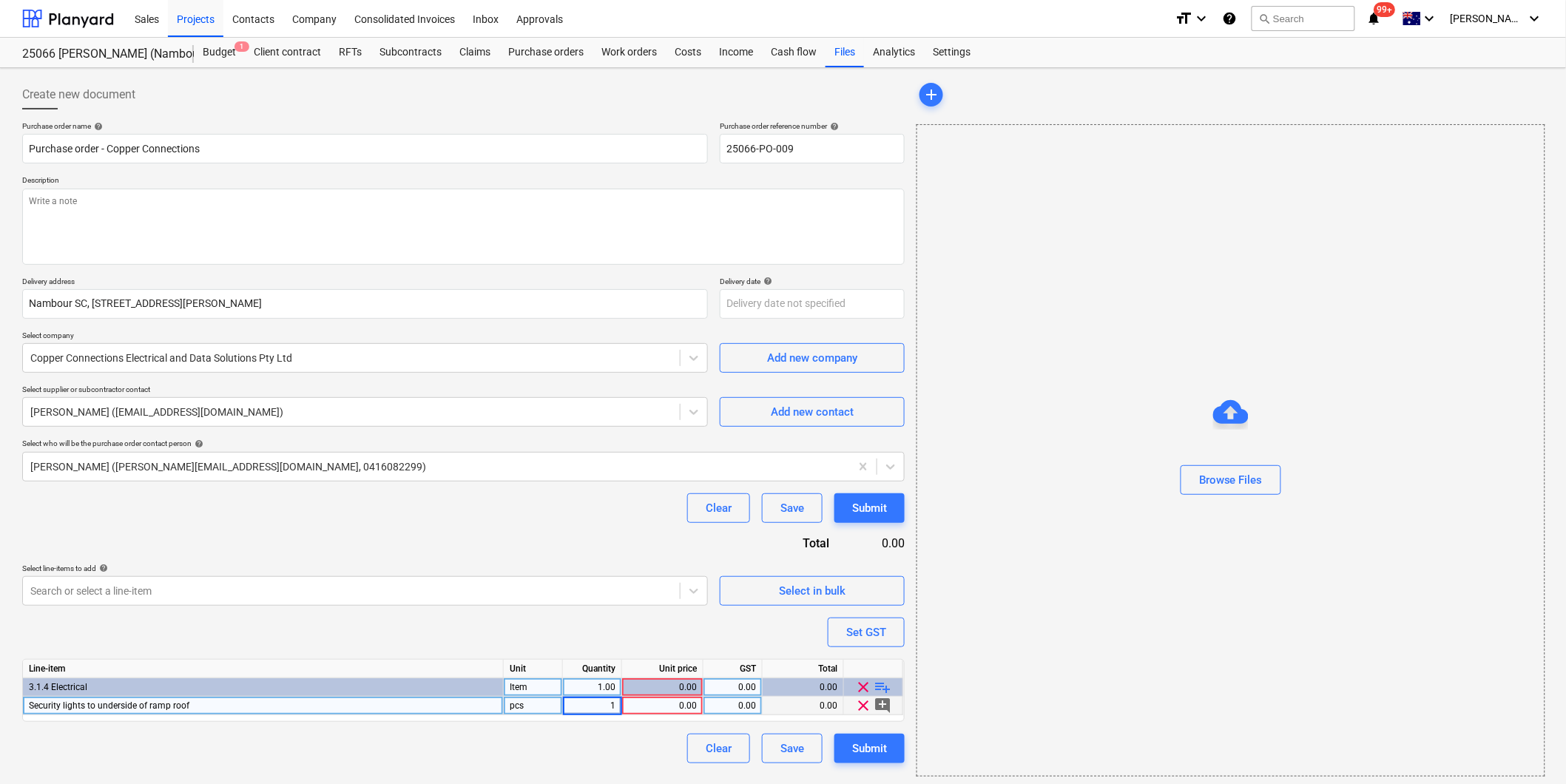
click at [678, 711] on div "0.00" at bounding box center [663, 706] width 69 height 18
type input "3900"
type textarea "x"
click at [744, 707] on div "0.00" at bounding box center [732, 706] width 46 height 18
type input "10"
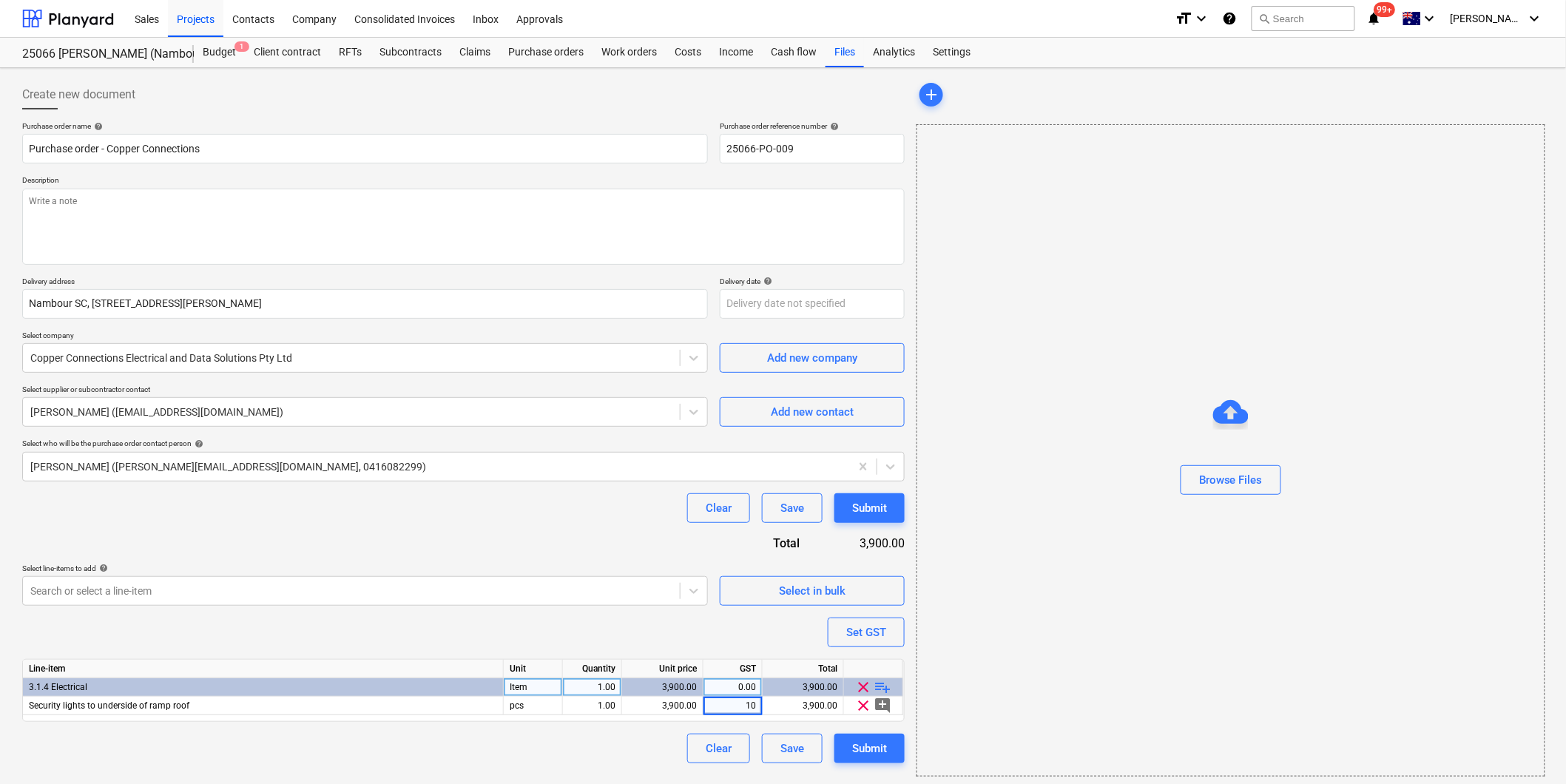
click at [663, 625] on div "Purchase order name help Purchase order - Copper Connections Purchase order ref…" at bounding box center [464, 442] width 883 height 642
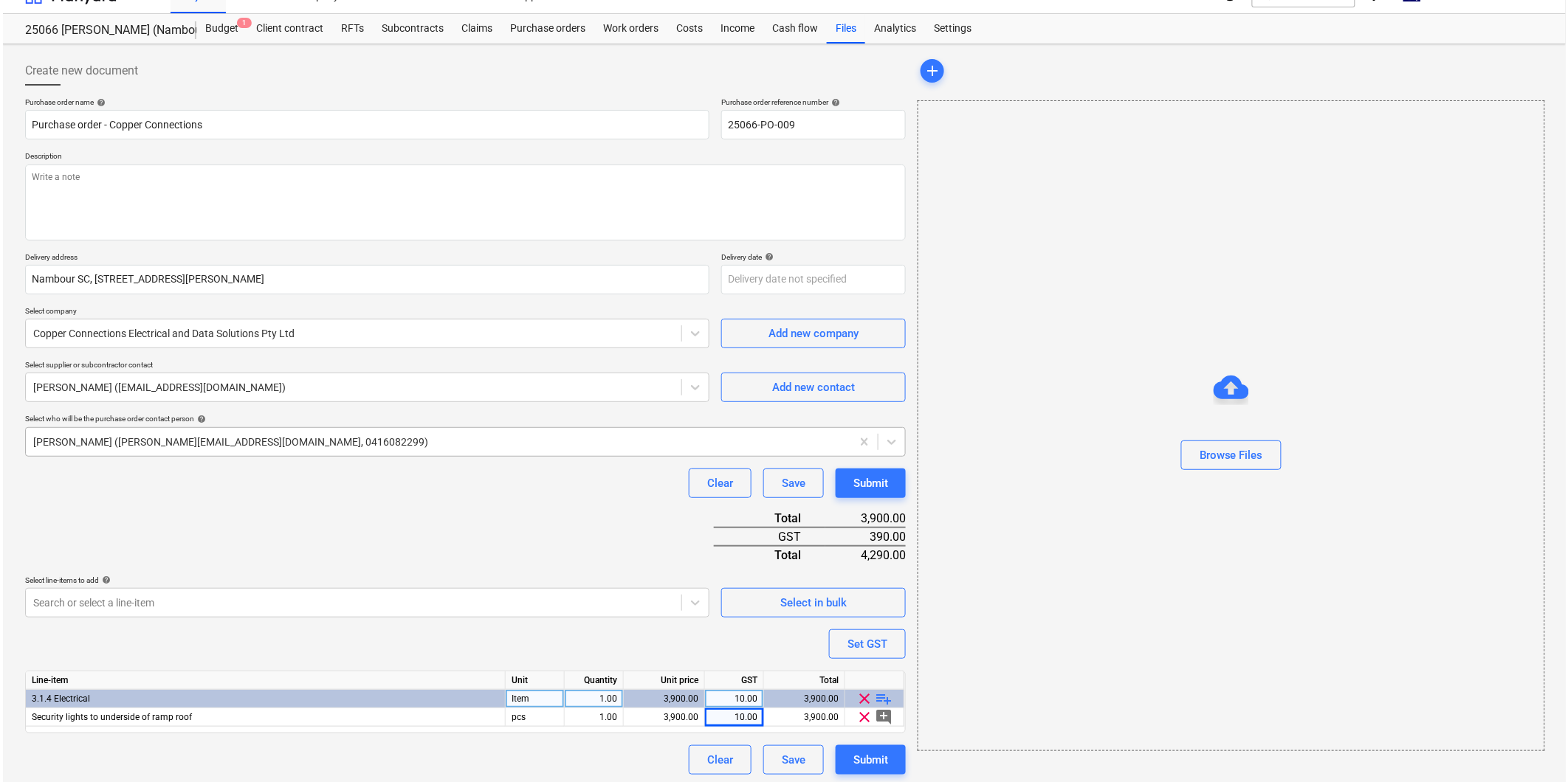
scroll to position [29, 0]
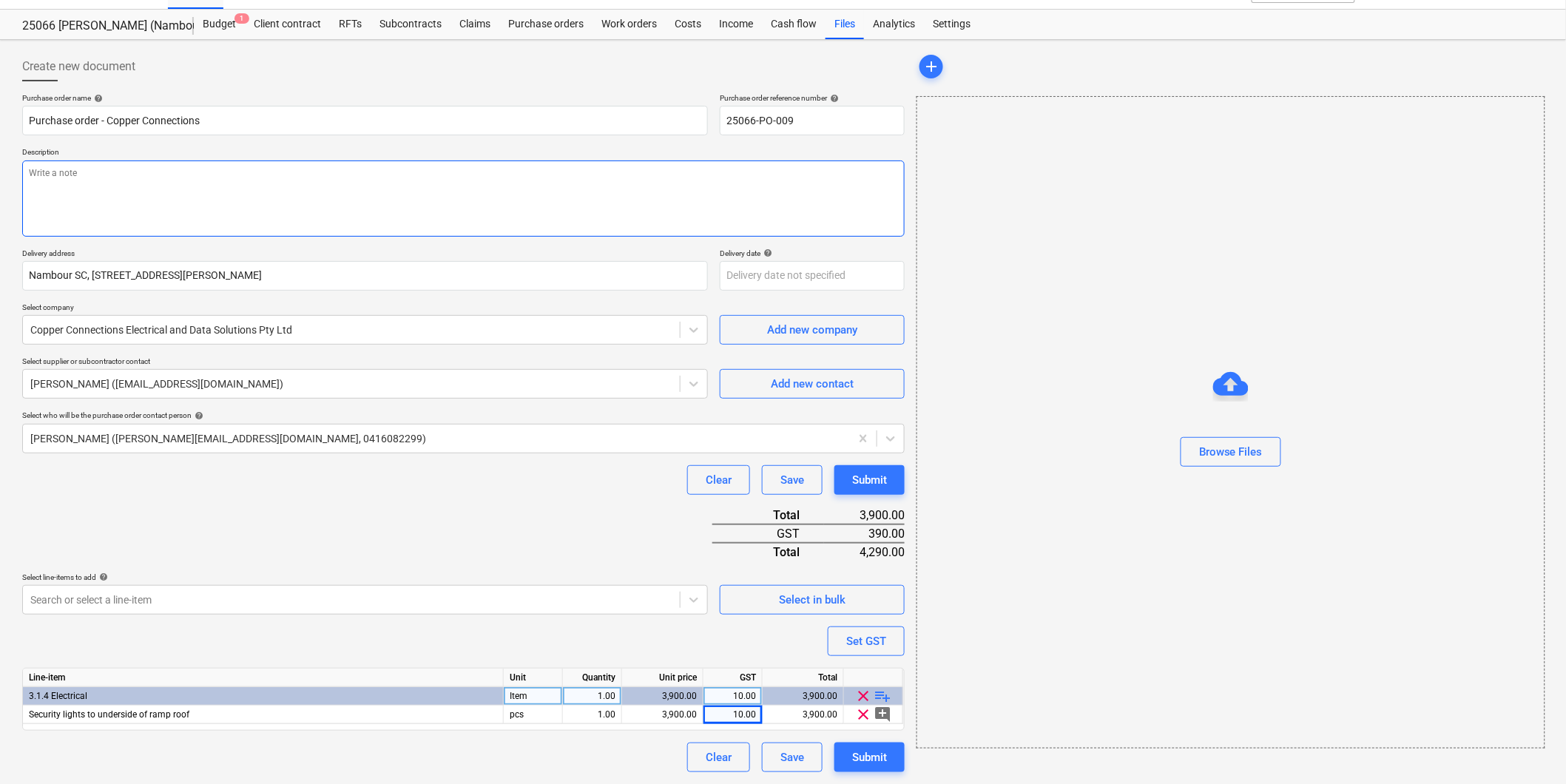
click at [86, 178] on textarea at bounding box center [464, 198] width 883 height 76
type textarea "x"
type textarea "P"
type textarea "x"
type textarea "Pa"
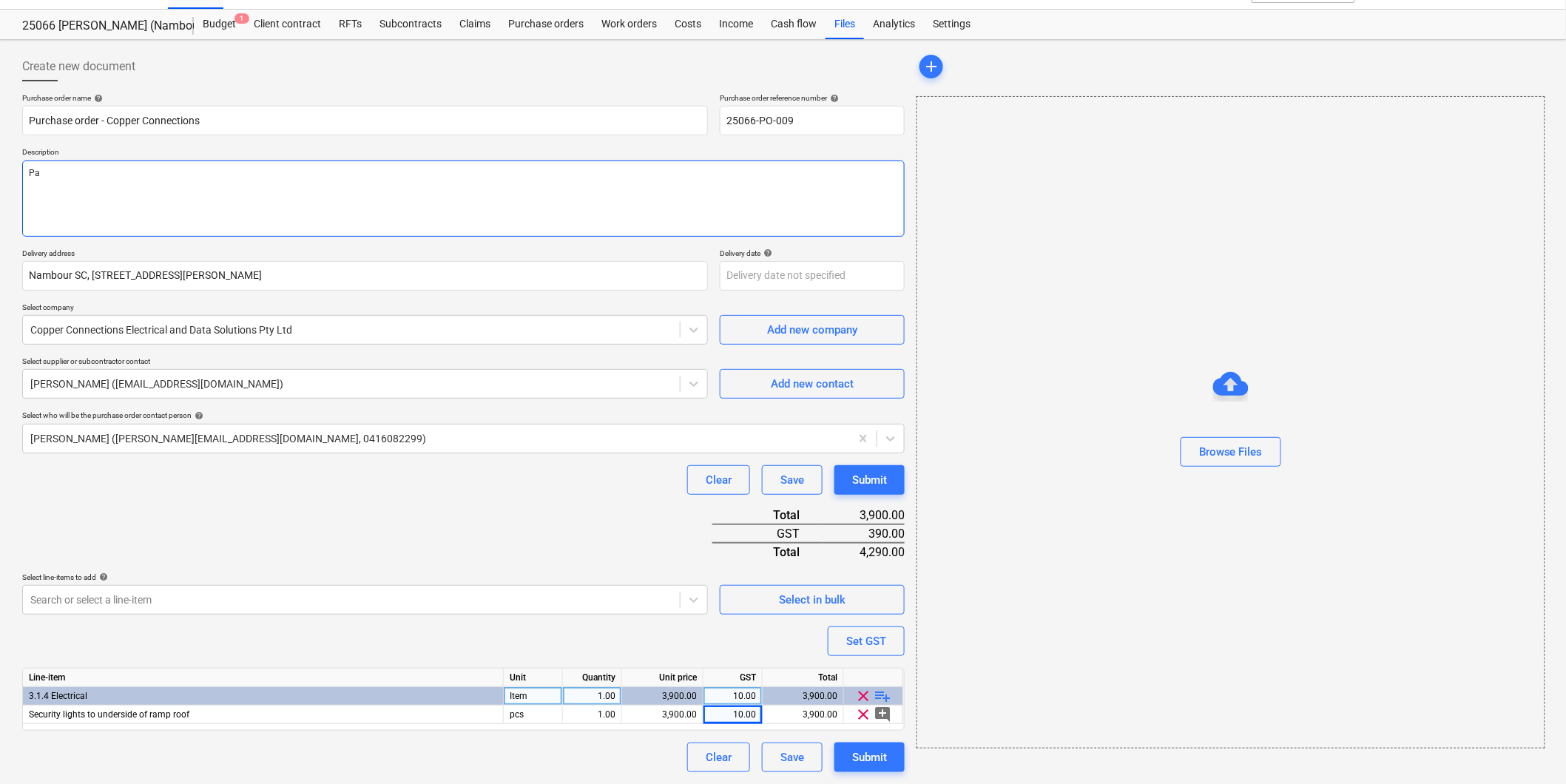
type textarea "x"
type textarea "Pay"
type textarea "x"
type textarea "Payme"
type textarea "x"
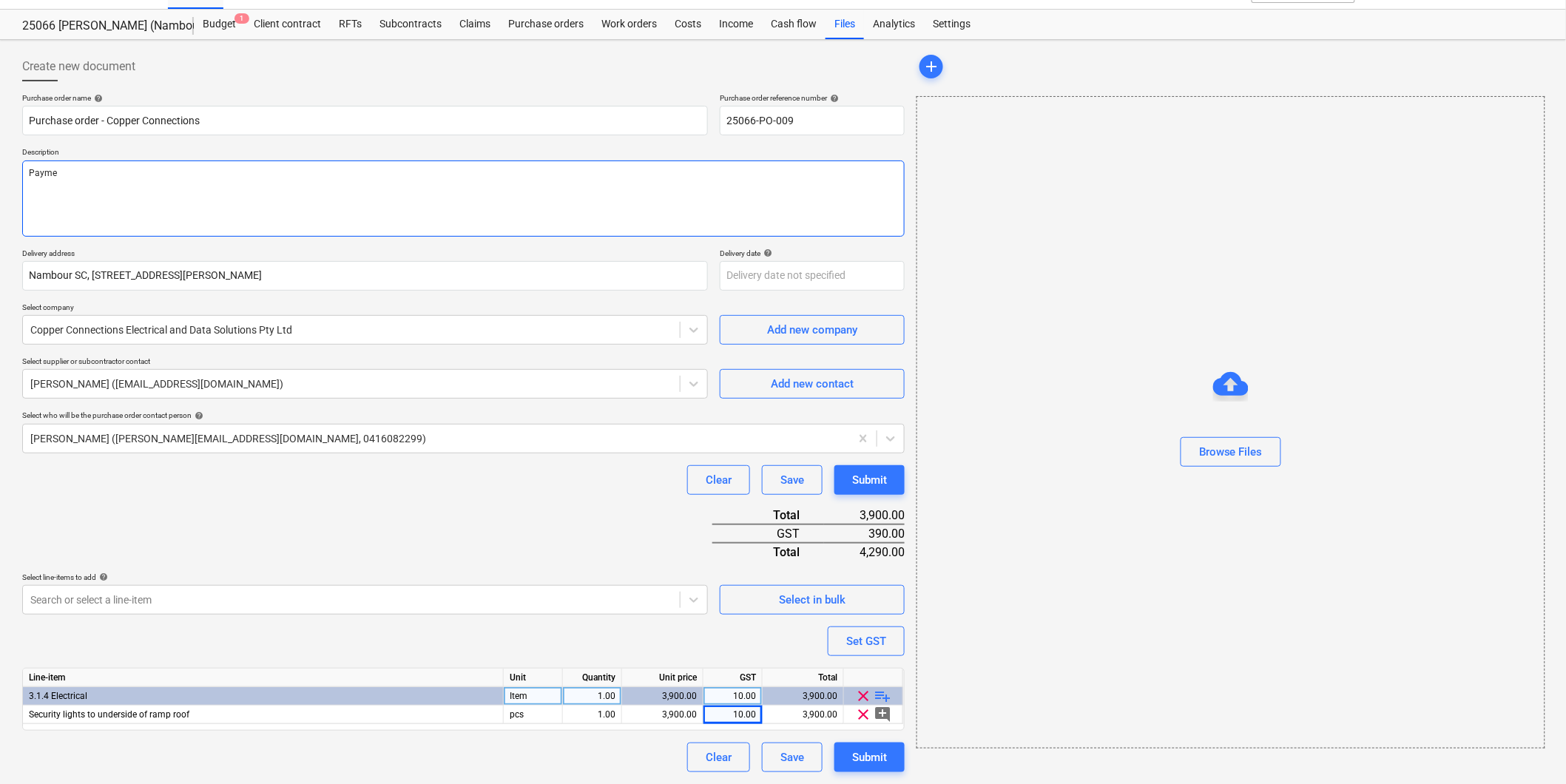
type textarea "Paymen"
type textarea "x"
type textarea "Payment"
type textarea "x"
type textarea "Payment"
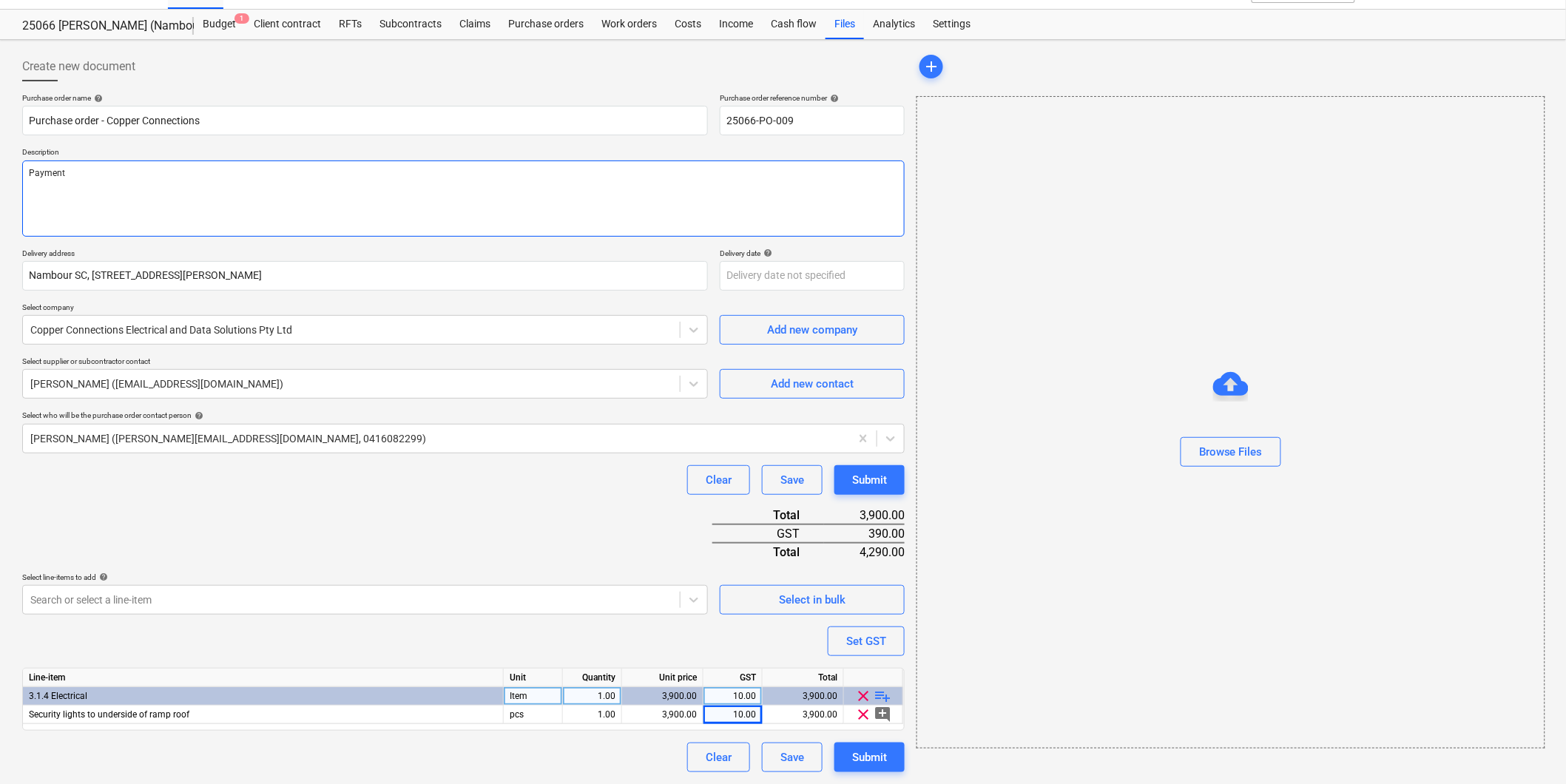
type textarea "x"
type textarea "Payment T"
type textarea "x"
type textarea "Payment Te"
type textarea "x"
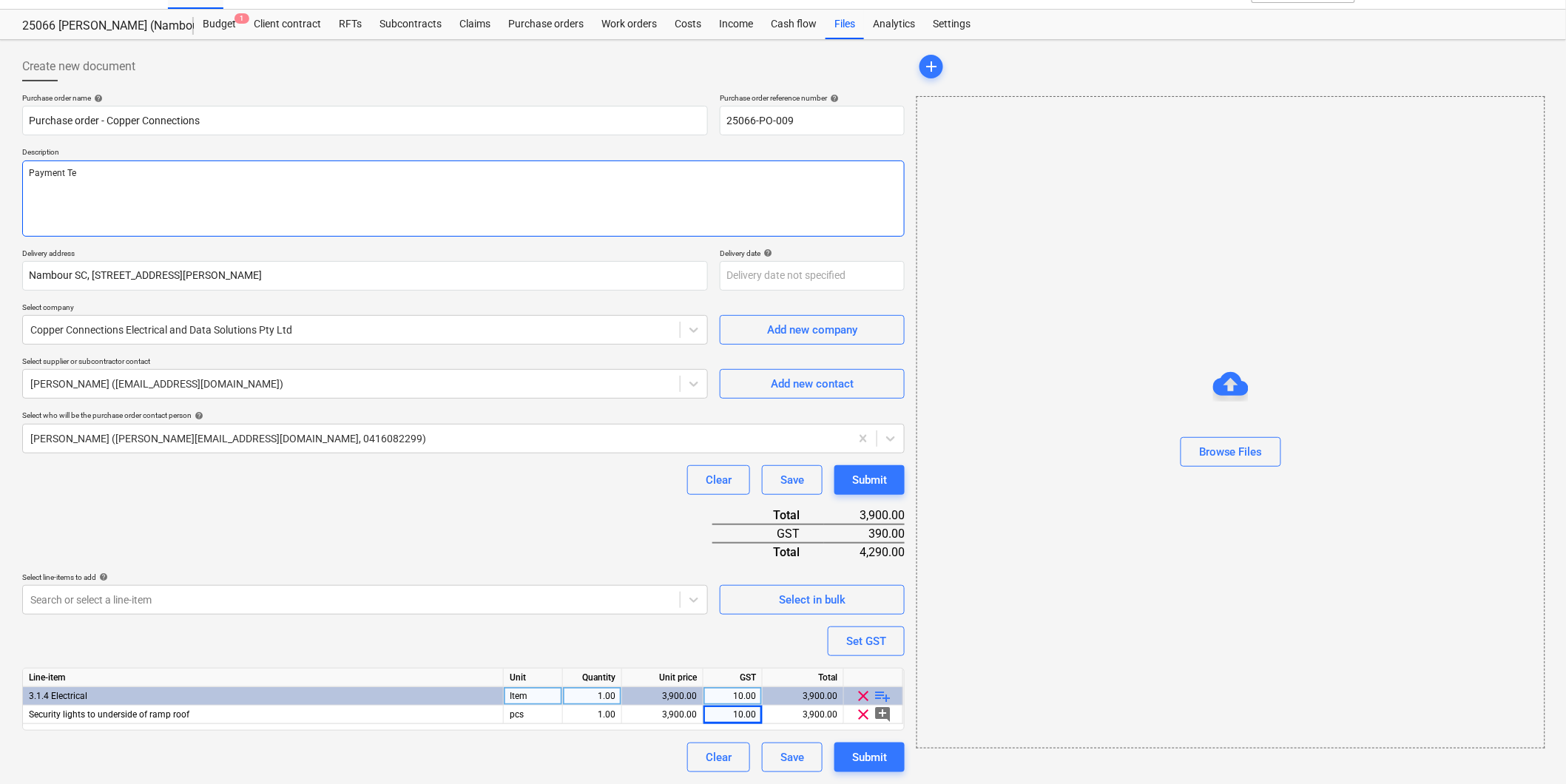
type textarea "Payment Ter"
type textarea "x"
type textarea "Payment Term"
type textarea "x"
type textarea "Payment Terms"
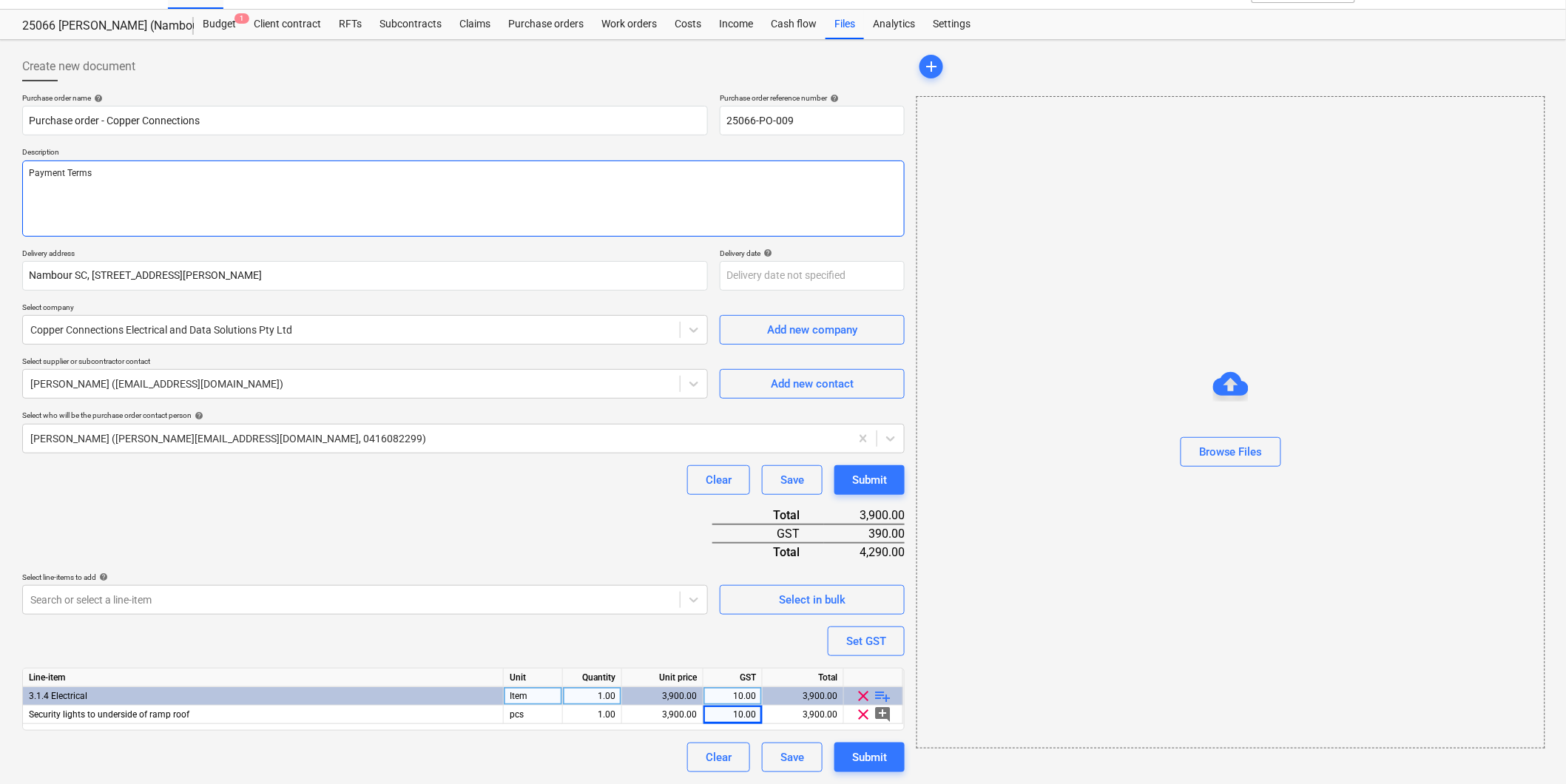
type textarea "x"
type textarea "Payment Terms:"
type textarea "x"
type textarea "Payment Terms:"
type textarea "x"
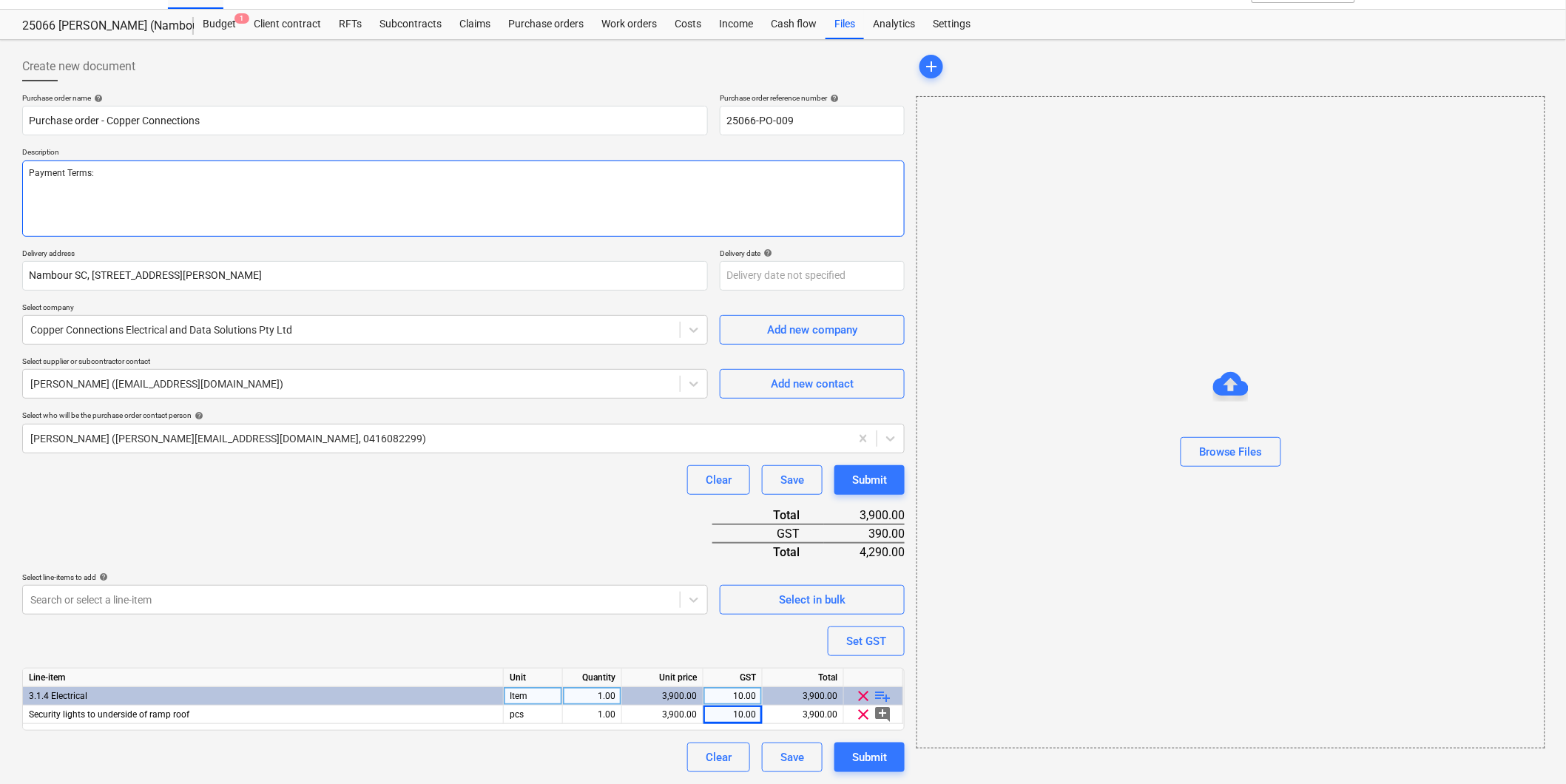
type textarea "Payment Terms: 1"
type textarea "x"
type textarea "Payment Terms: 14"
type textarea "x"
type textarea "Payment Terms: 14"
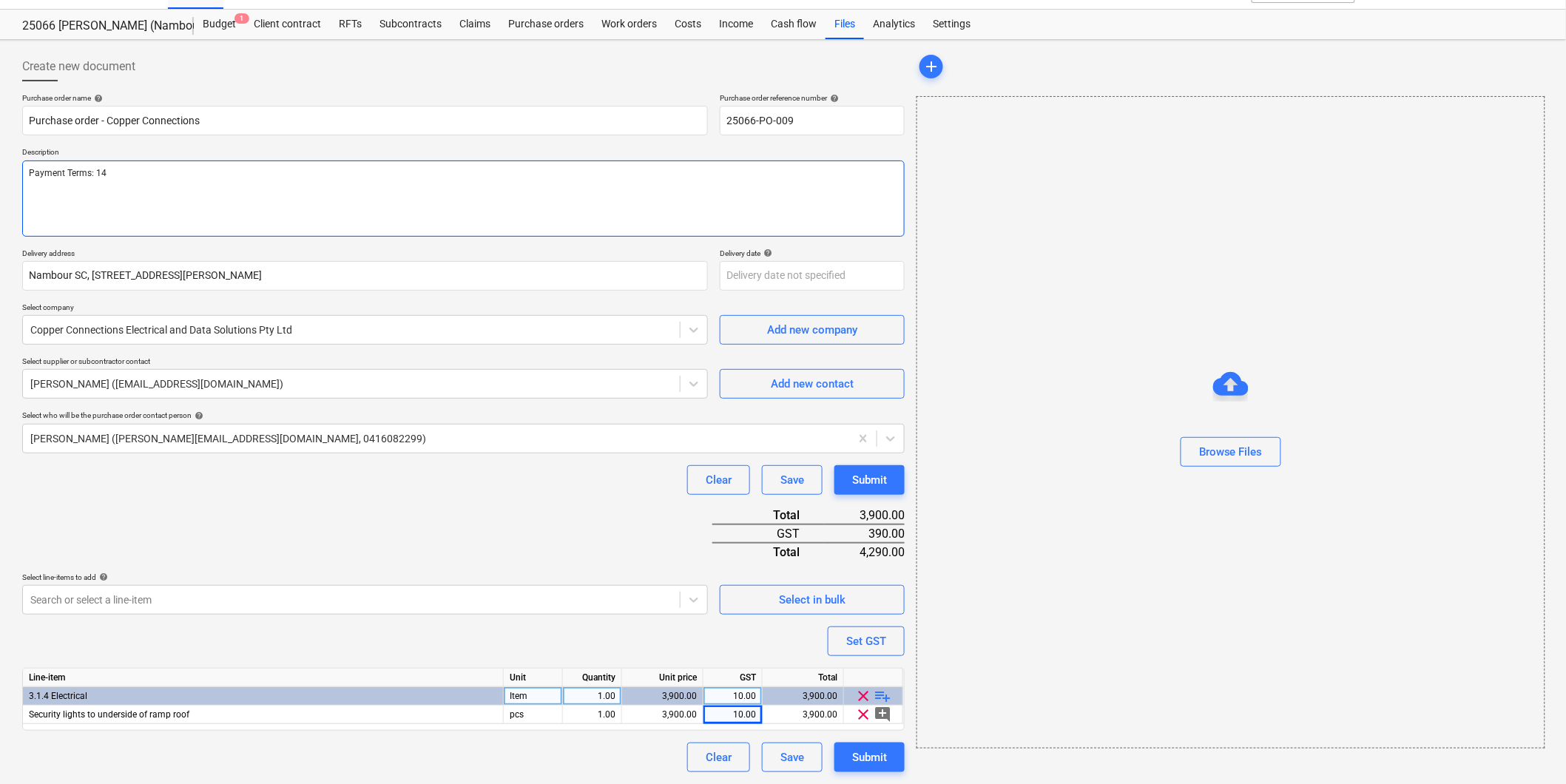
type textarea "x"
type textarea "Payment Terms: 14 d"
type textarea "x"
type textarea "Payment Terms: 14 da"
type textarea "x"
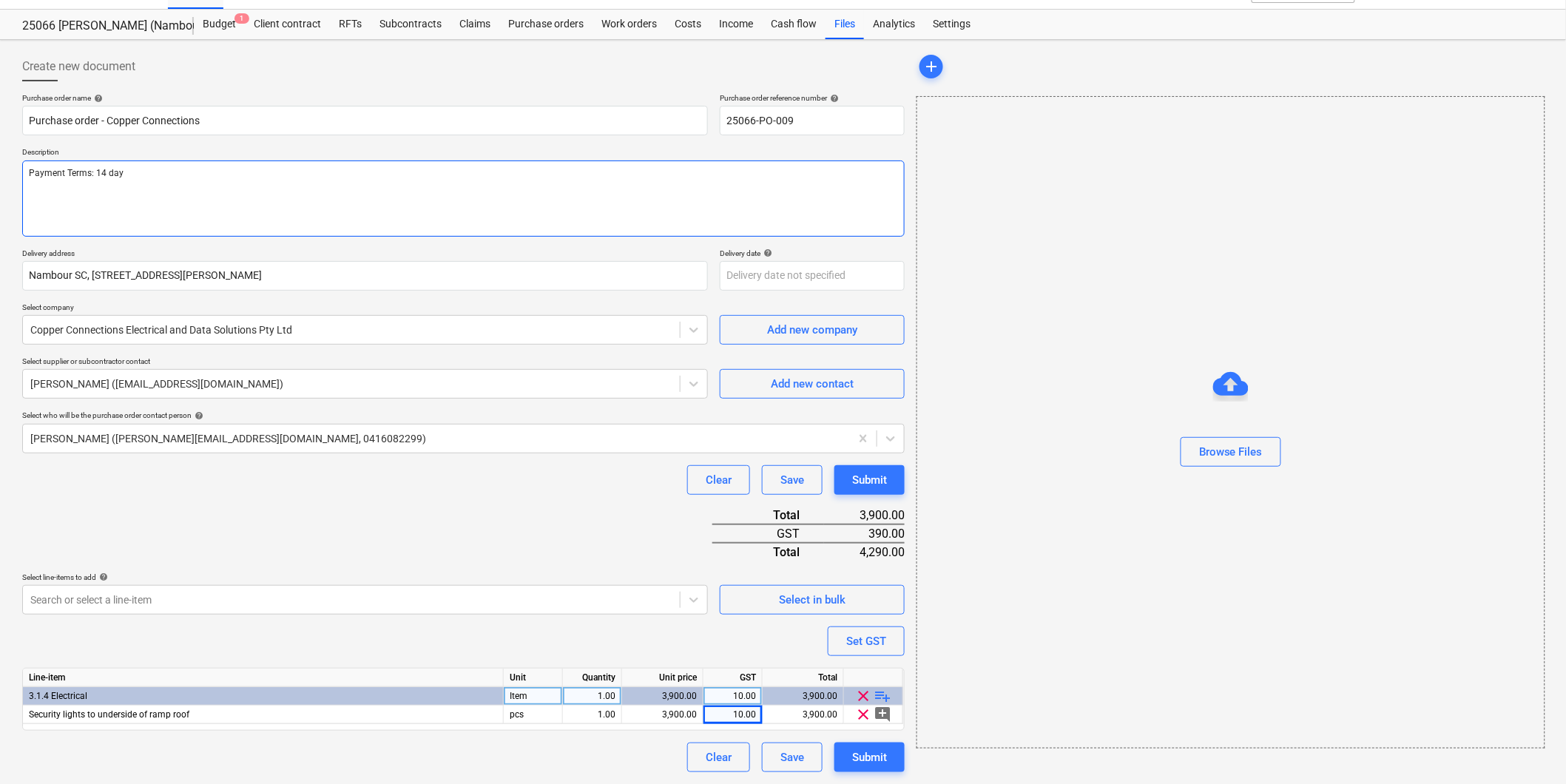
type textarea "Payment Terms: 14 days"
type textarea "x"
type textarea "Payment Terms: 14 days"
click at [429, 515] on div "Purchase order name help Purchase order - Copper Connections Purchase order ref…" at bounding box center [464, 433] width 883 height 679
click at [871, 753] on div "Submit" at bounding box center [869, 758] width 34 height 19
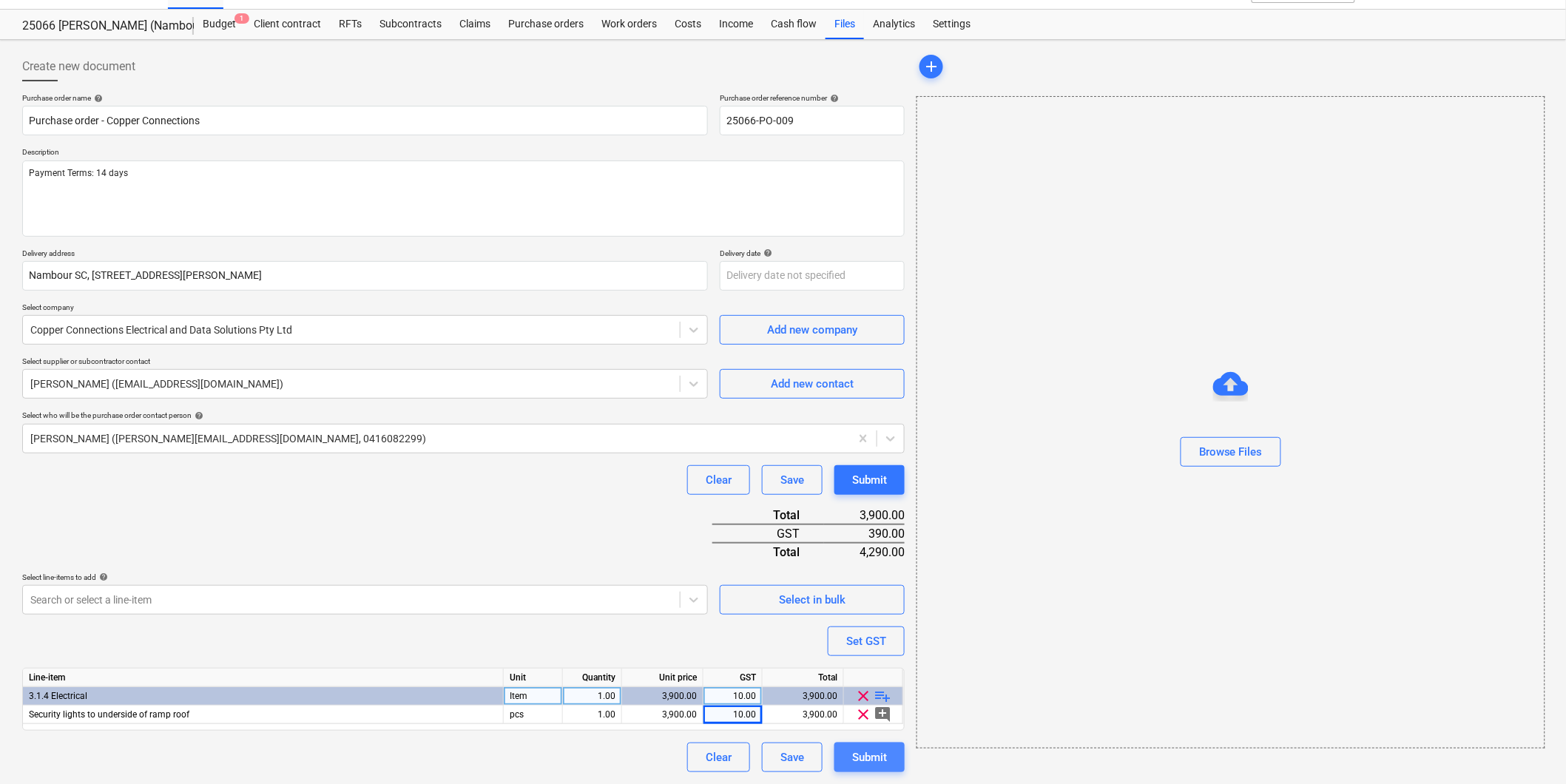
type textarea "x"
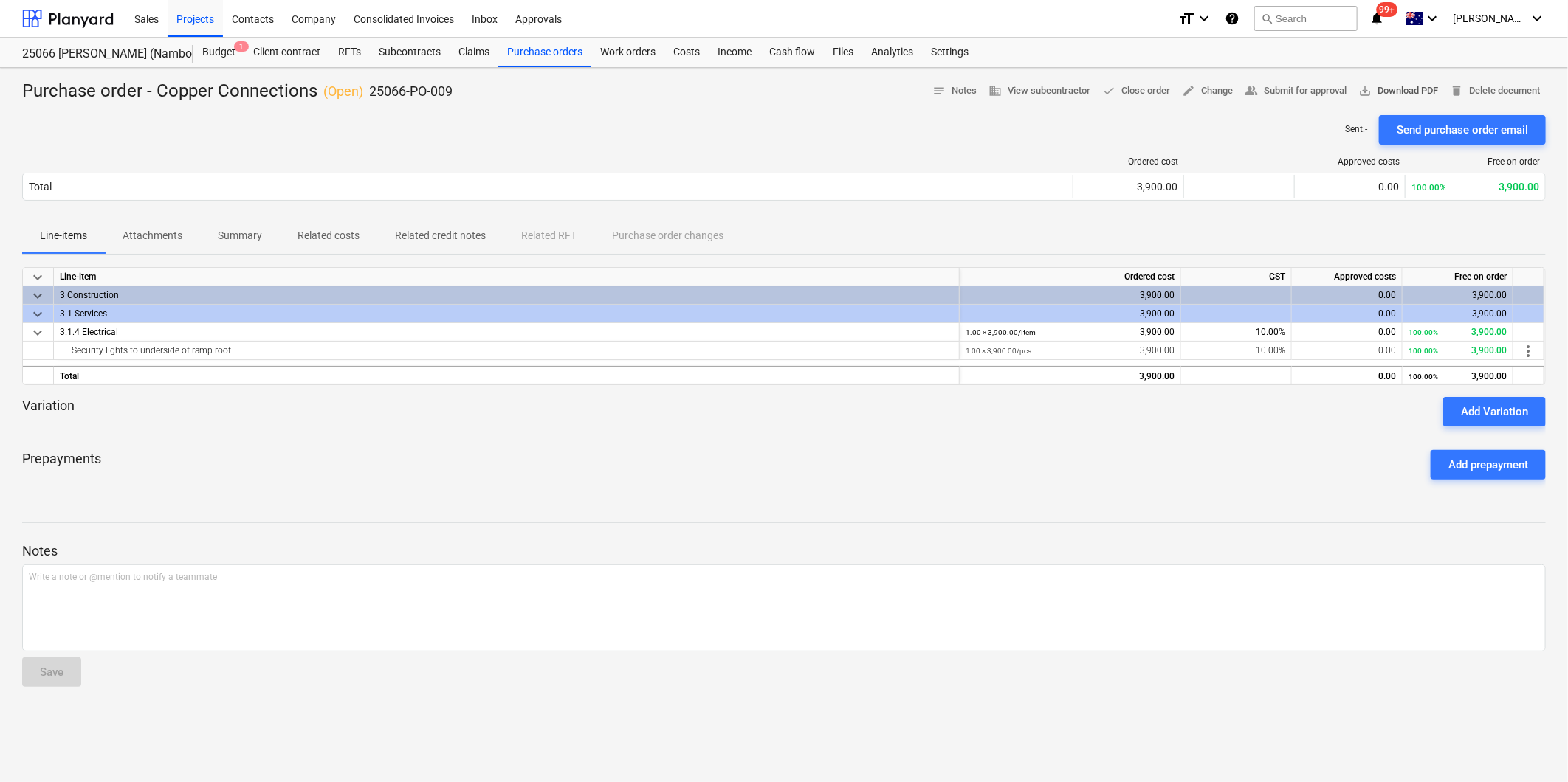
click at [1385, 93] on span "save_alt Download PDF" at bounding box center [1398, 91] width 80 height 17
